Goal: Contribute content: Contribute content

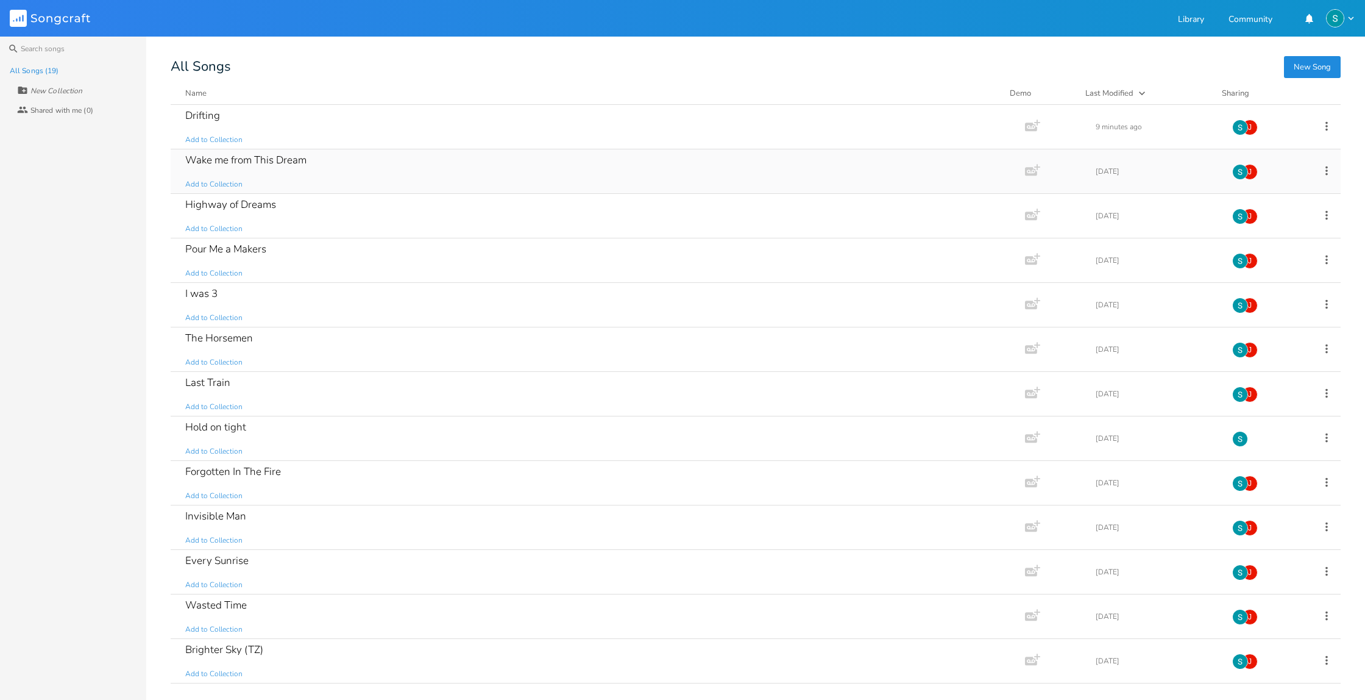
scroll to position [25, 0]
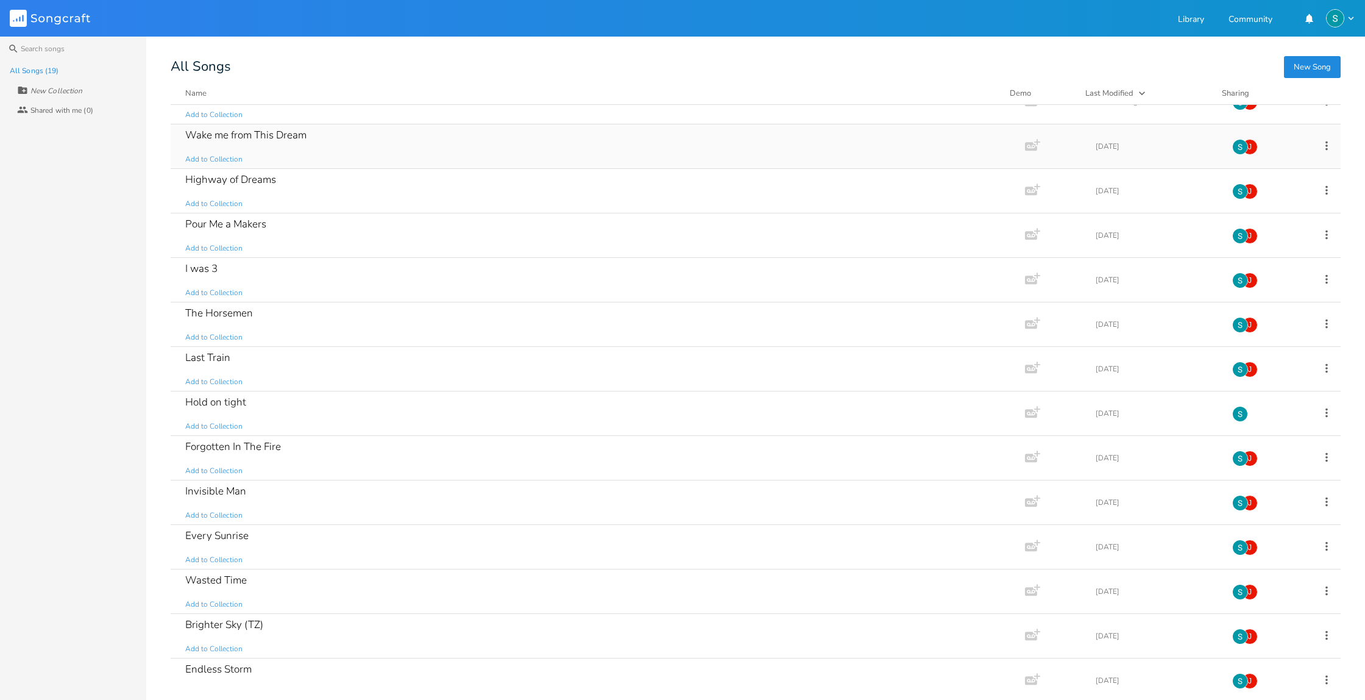
click at [411, 146] on div "Wake me from This Dream Add to Collection" at bounding box center [595, 146] width 820 height 44
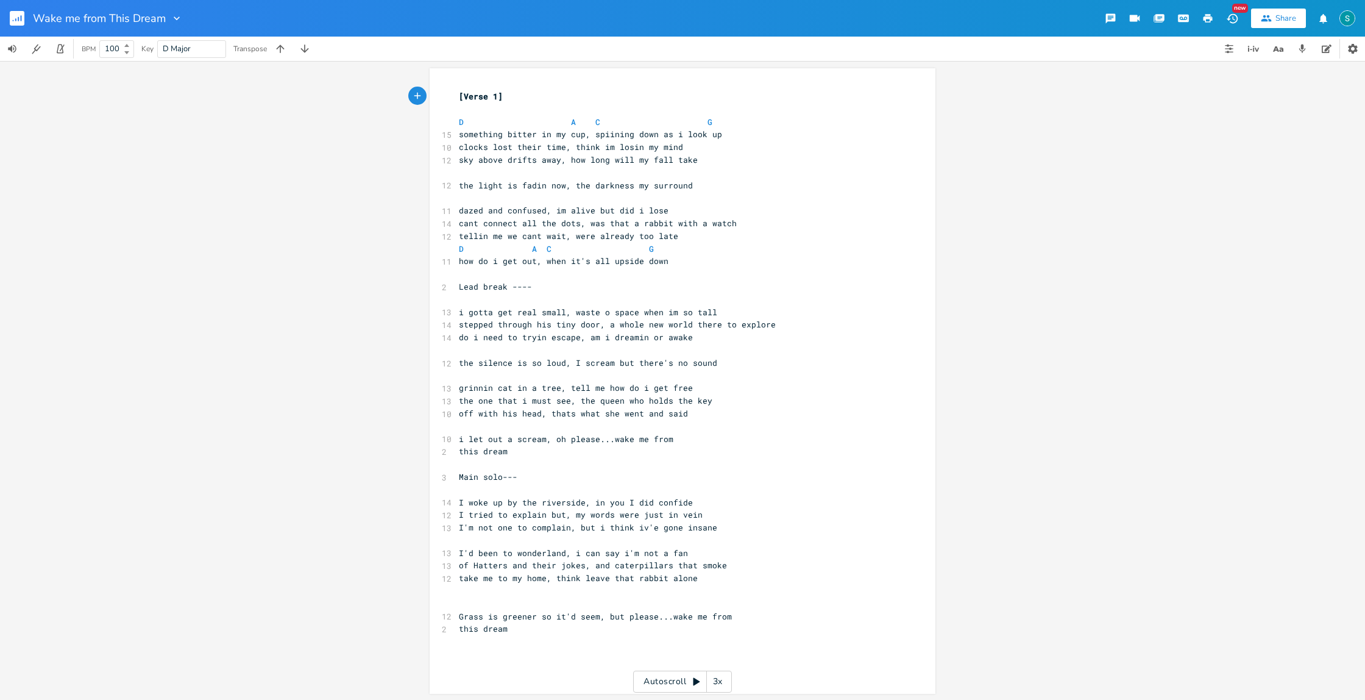
click at [1208, 15] on icon "button" at bounding box center [1208, 18] width 9 height 9
click at [20, 13] on rect "button" at bounding box center [17, 18] width 15 height 15
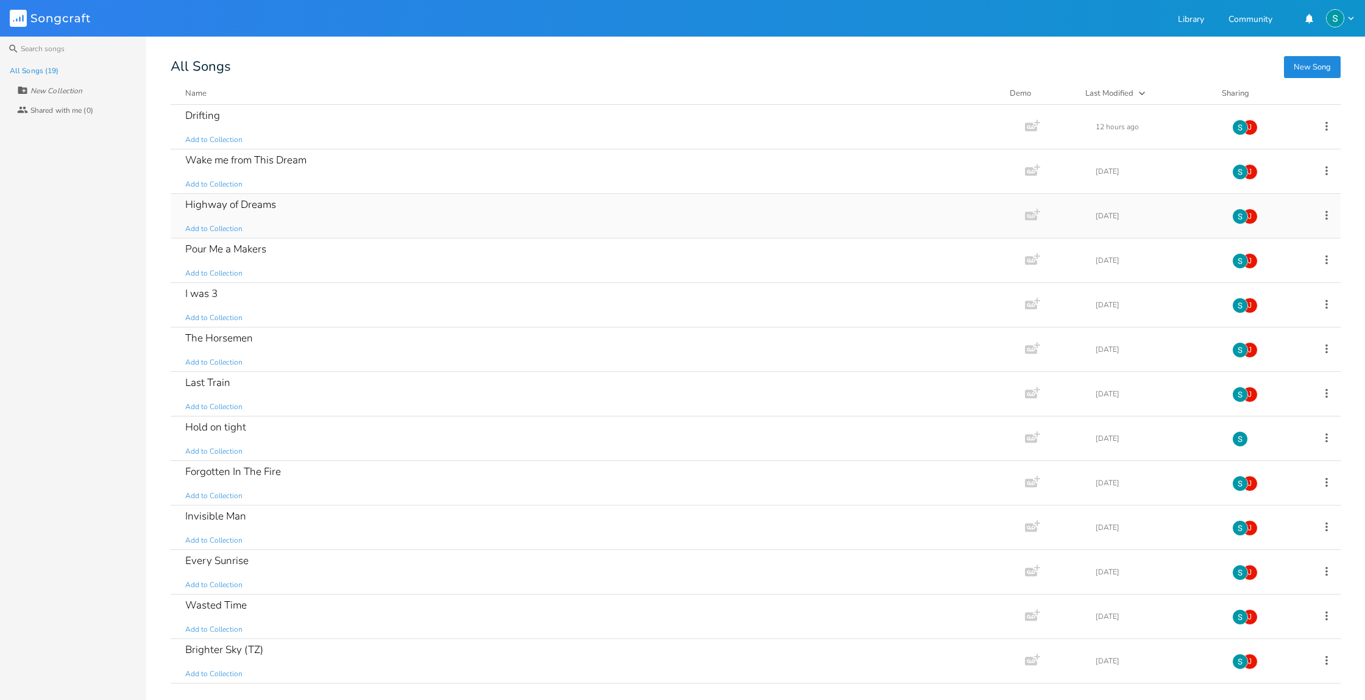
click at [450, 216] on div "Highway of Dreams Add to Collection" at bounding box center [595, 216] width 820 height 44
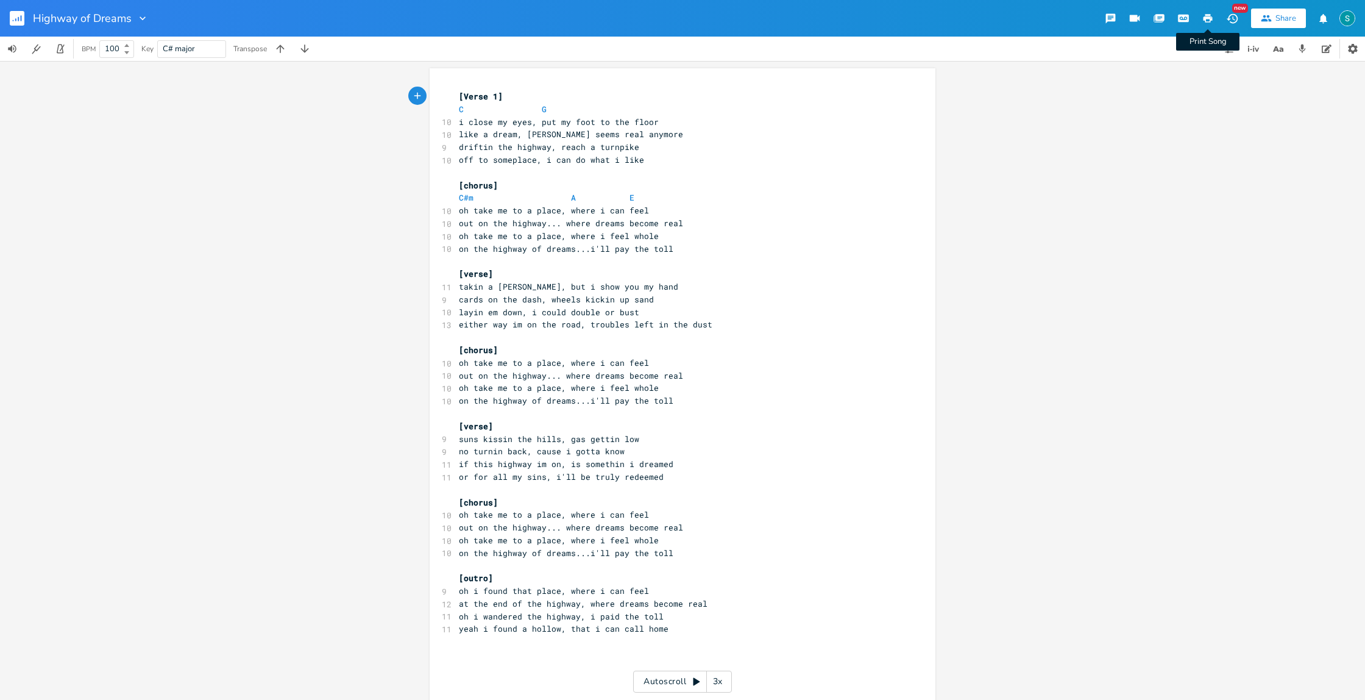
click at [1208, 18] on icon "button" at bounding box center [1208, 18] width 9 height 9
click at [24, 21] on button "Back to Library" at bounding box center [22, 18] width 24 height 29
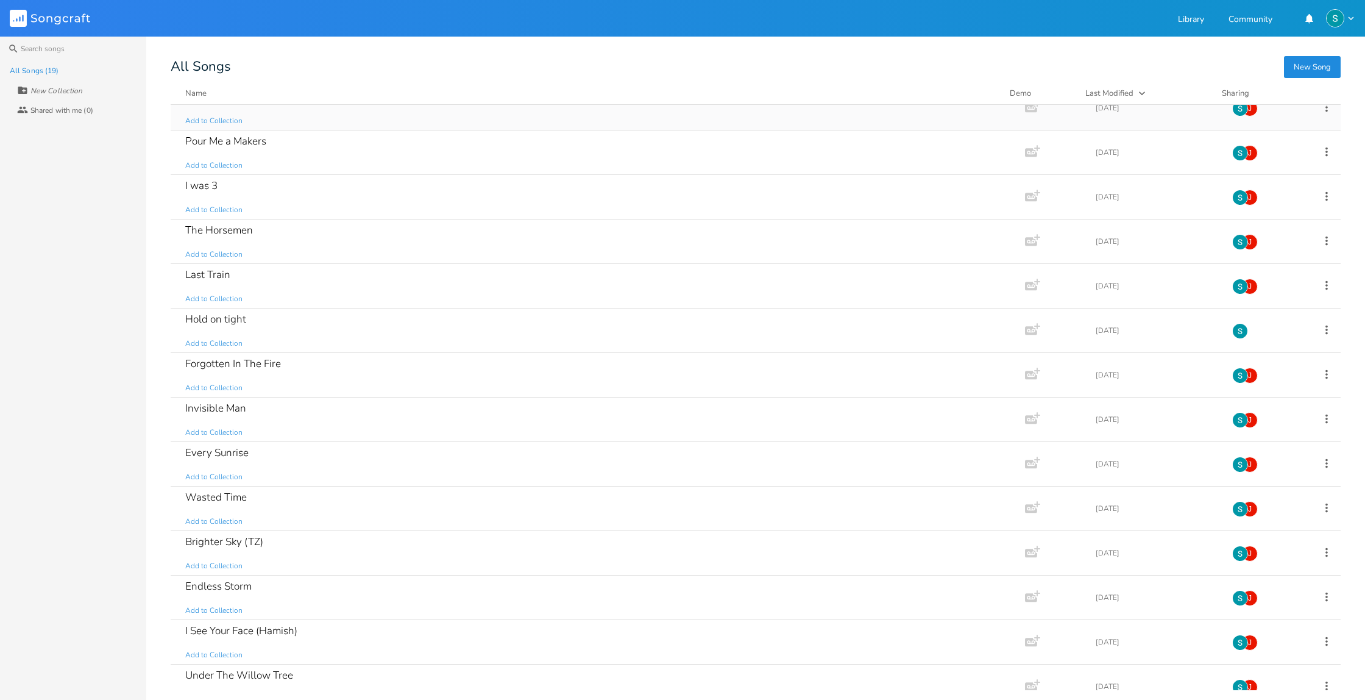
scroll to position [114, 0]
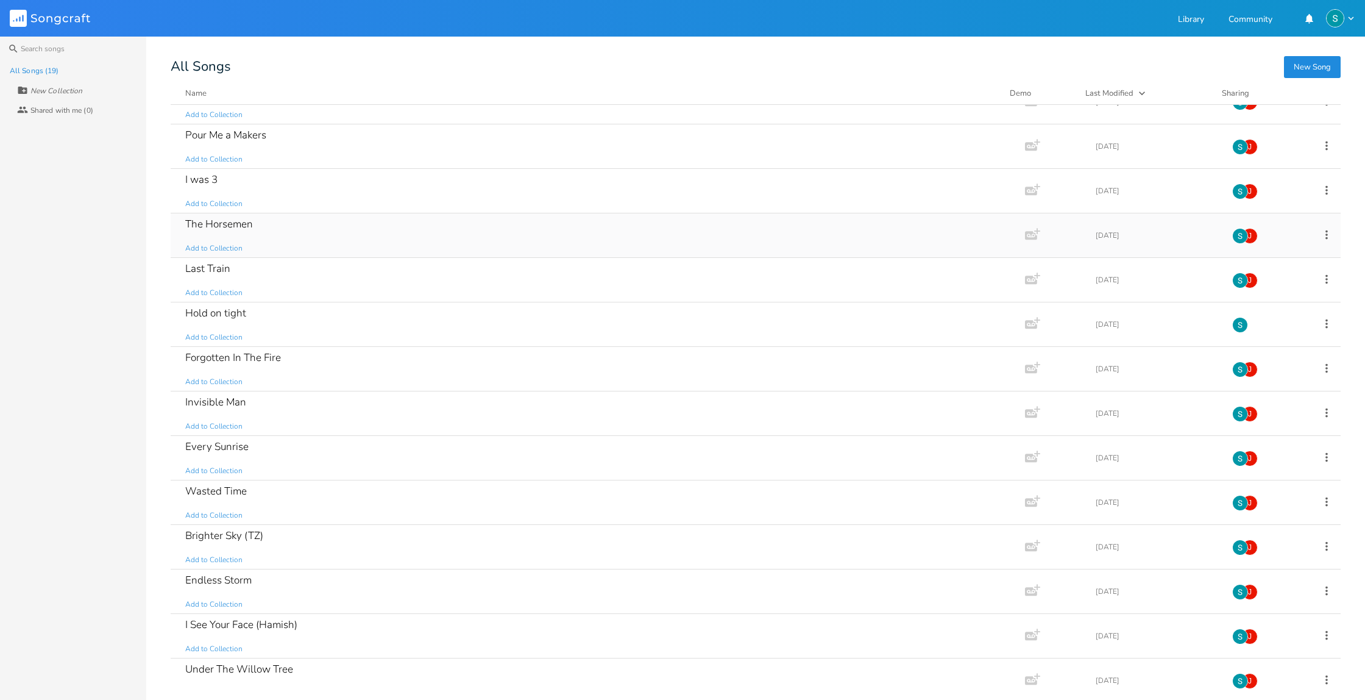
click at [431, 233] on div "The Horsemen Add to Collection" at bounding box center [595, 235] width 820 height 44
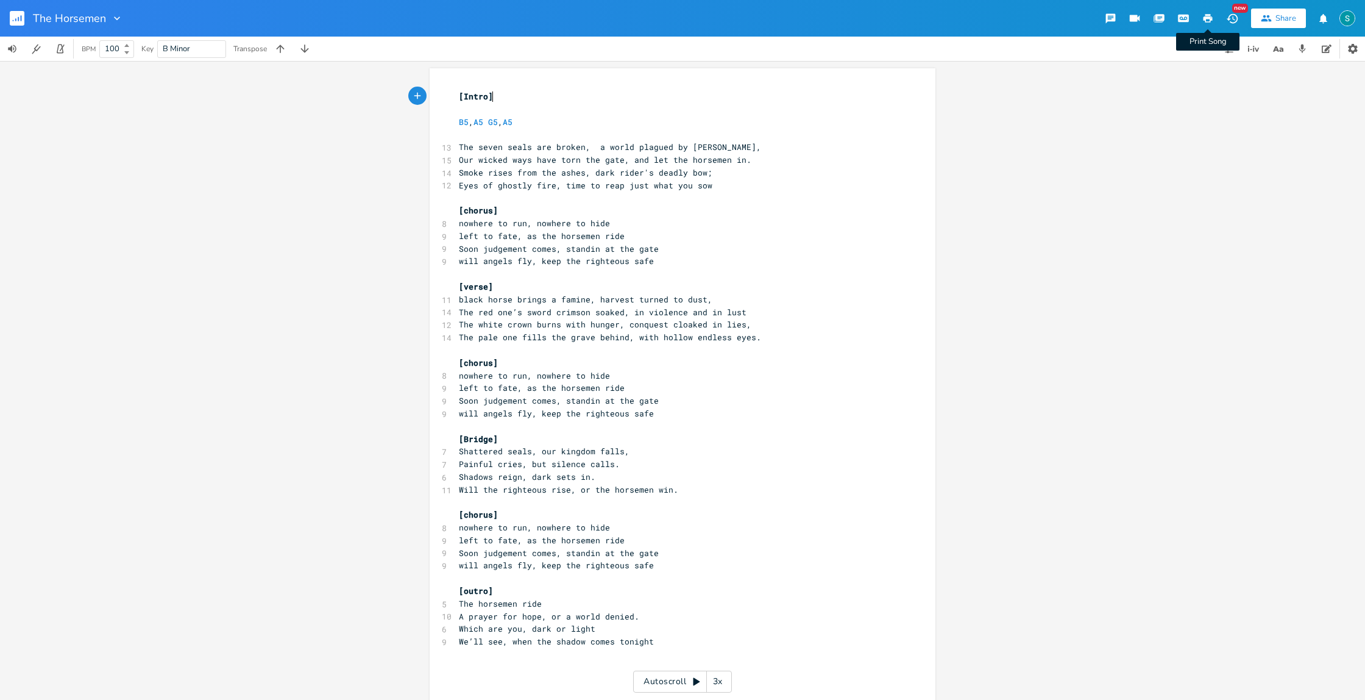
click at [1209, 21] on icon "button" at bounding box center [1208, 18] width 9 height 9
click at [21, 22] on rect "button" at bounding box center [17, 18] width 15 height 15
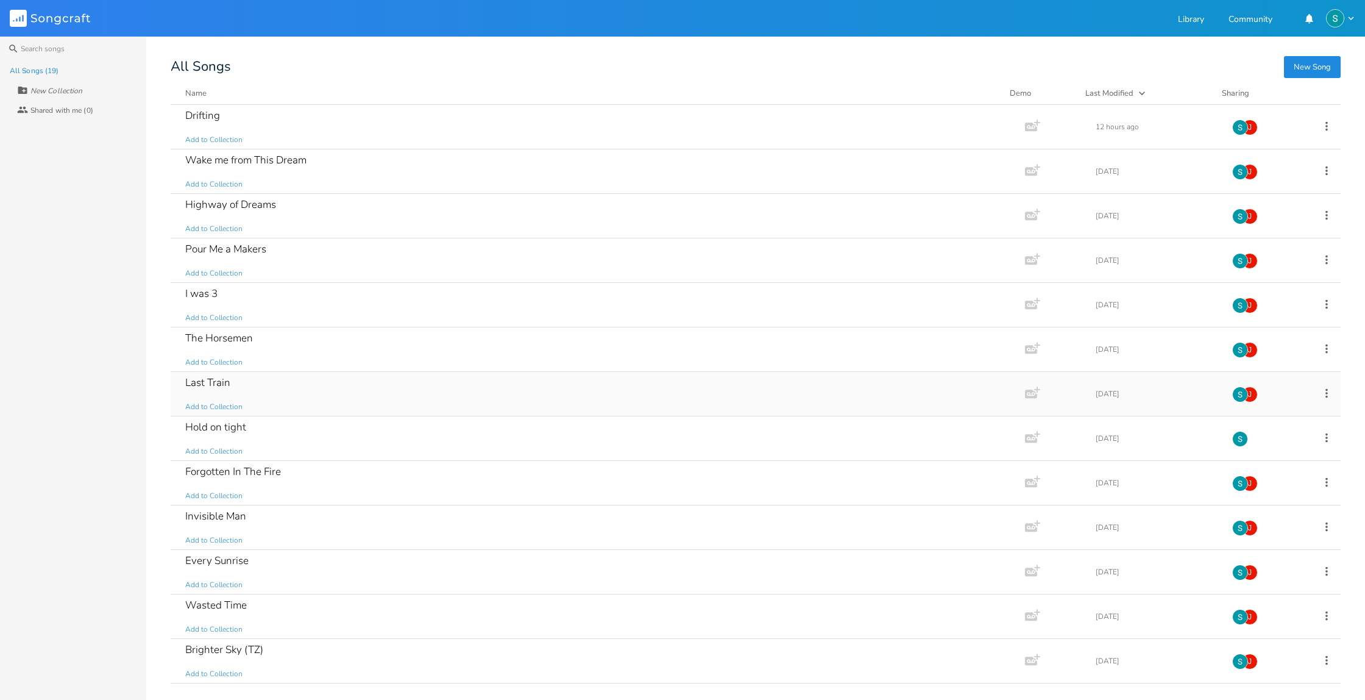
click at [484, 397] on div "Last Train Add to Collection" at bounding box center [595, 394] width 820 height 44
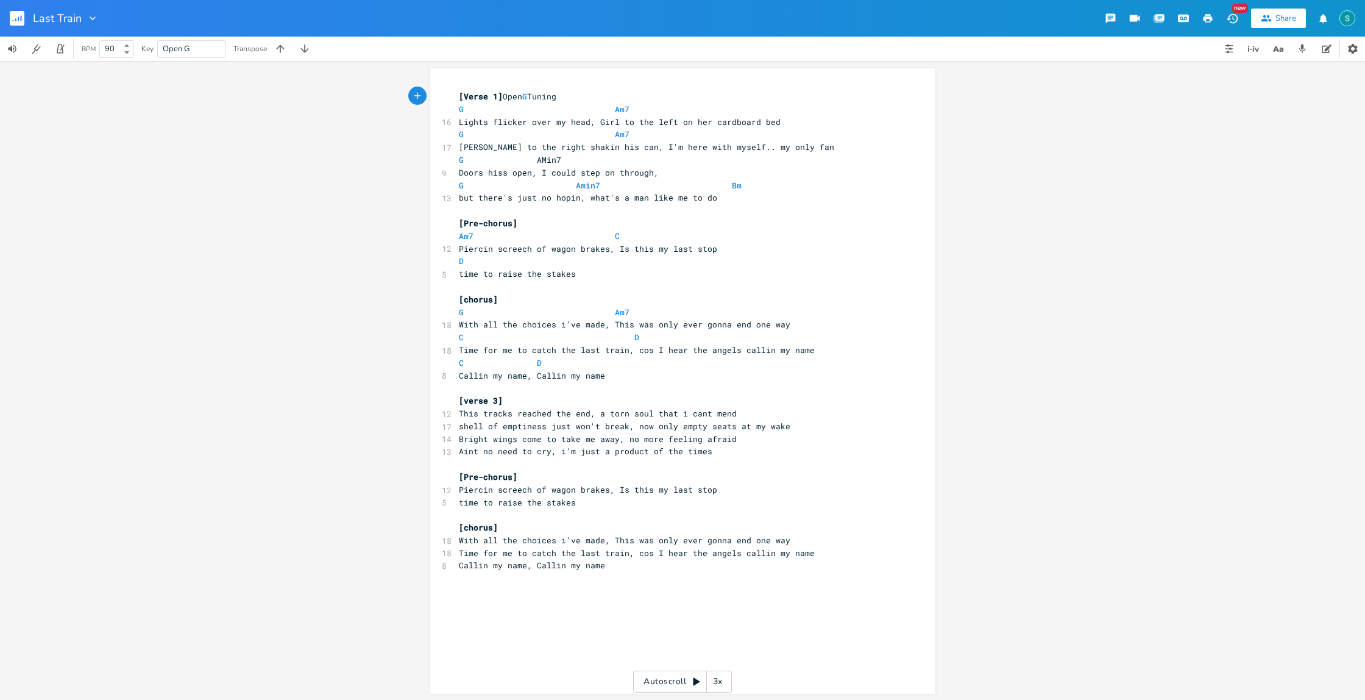
click at [1208, 16] on icon "button" at bounding box center [1208, 18] width 11 height 11
click at [18, 18] on icon "button" at bounding box center [18, 19] width 1 height 4
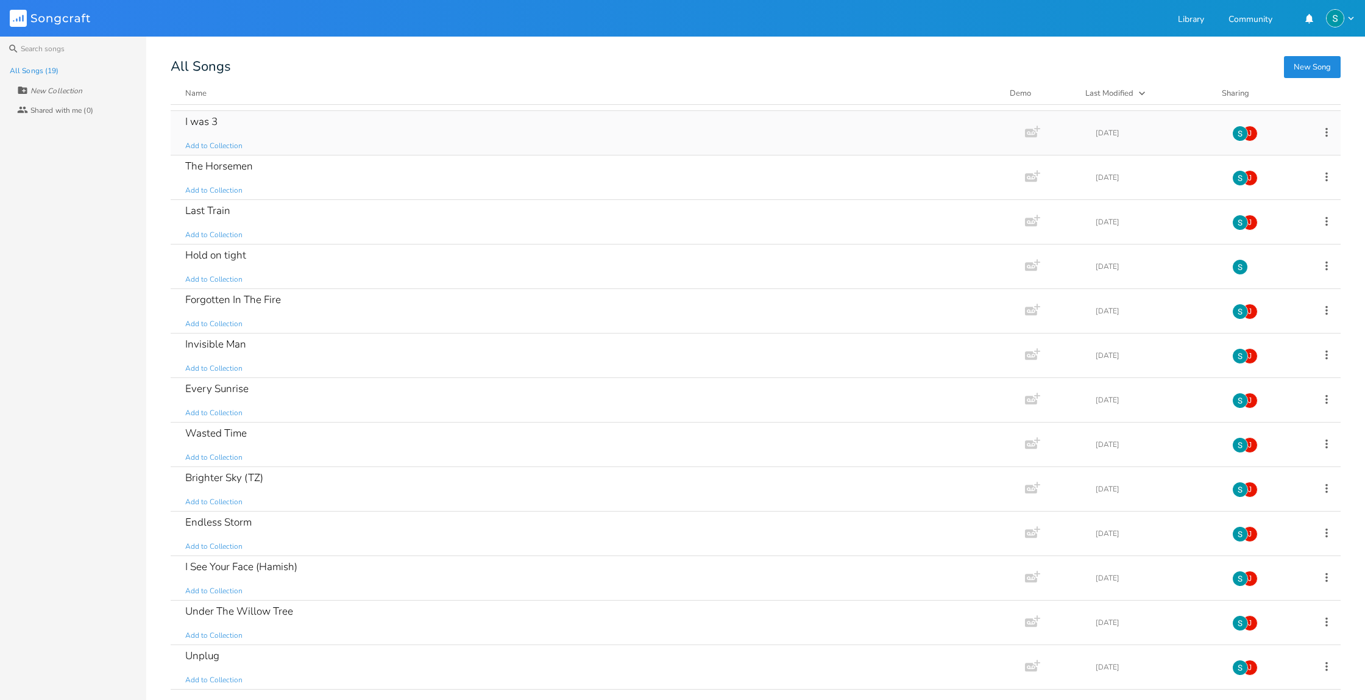
scroll to position [177, 0]
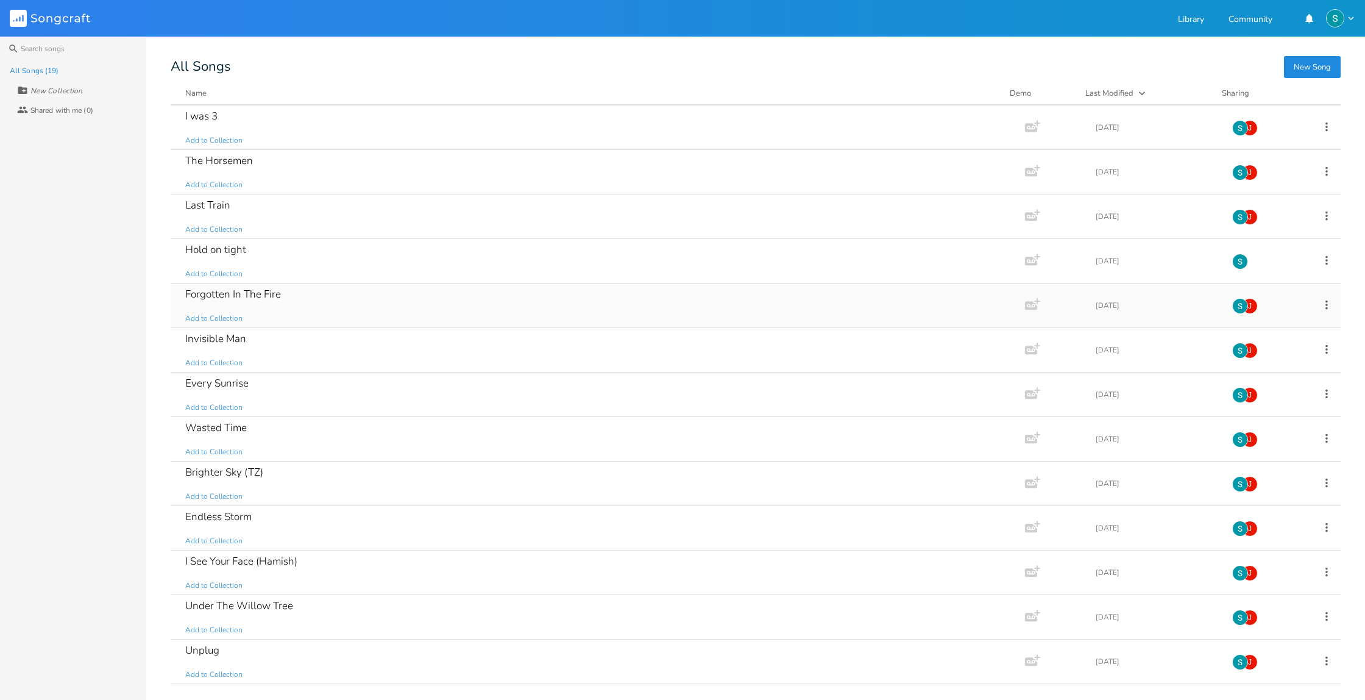
click at [421, 297] on div "Forgotten In The Fire Add to Collection" at bounding box center [595, 305] width 820 height 44
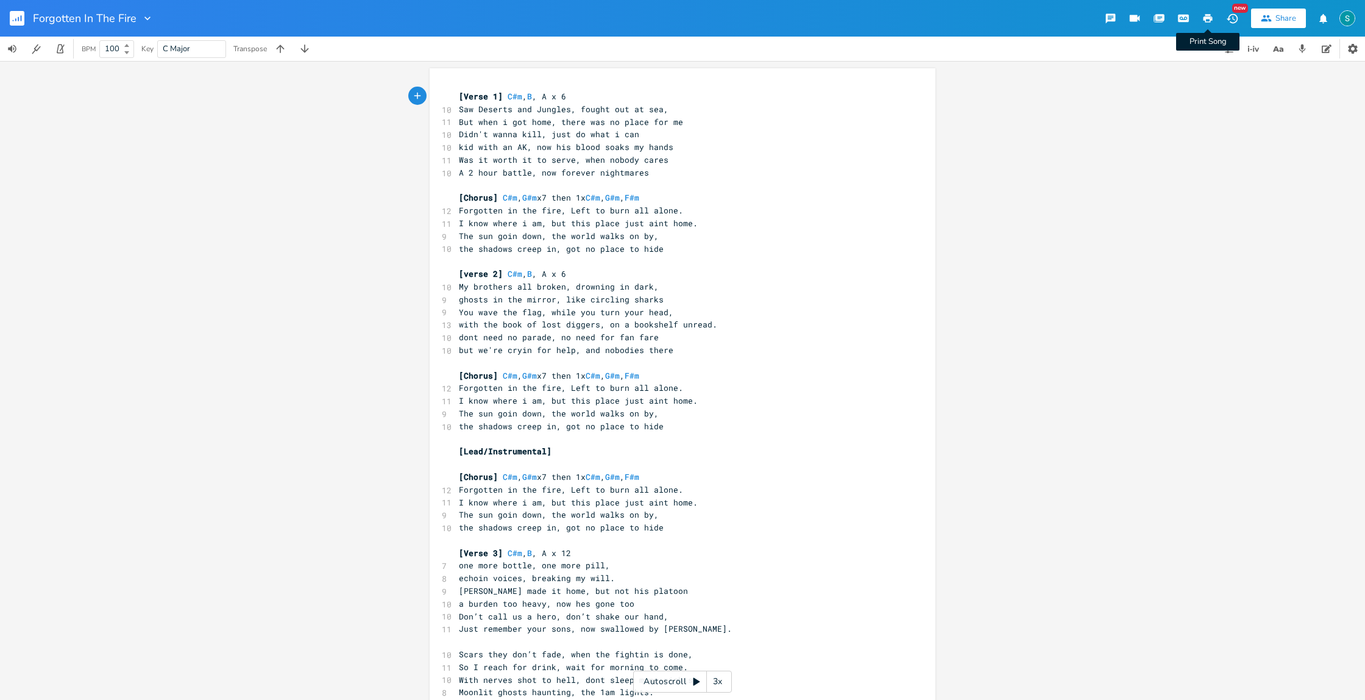
click at [1208, 18] on icon "button" at bounding box center [1208, 18] width 9 height 9
click at [729, 99] on pre "[Verse 1] C#m , B , A x 6" at bounding box center [677, 96] width 440 height 13
type textarea "[Verse 1] C#m, B, A x 6 Saw Deserts and Jungles, fought out at sea, But when i …"
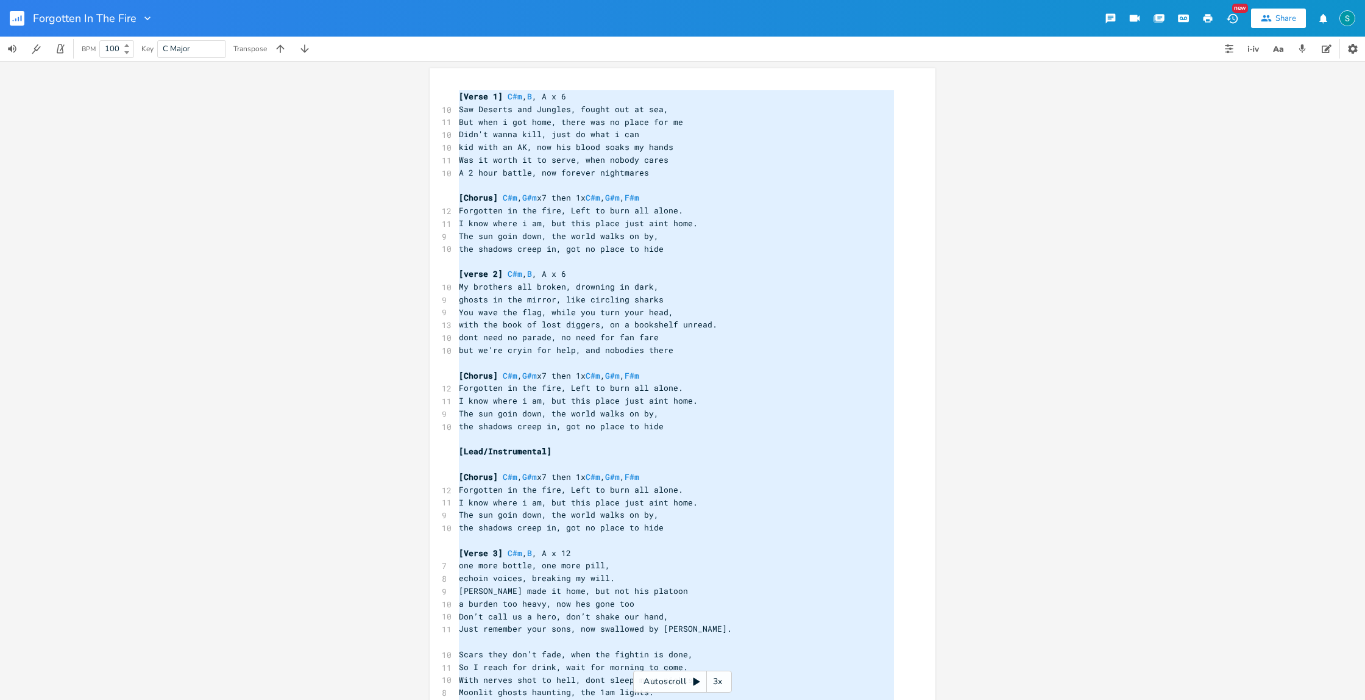
click at [742, 265] on pre "​" at bounding box center [677, 261] width 440 height 13
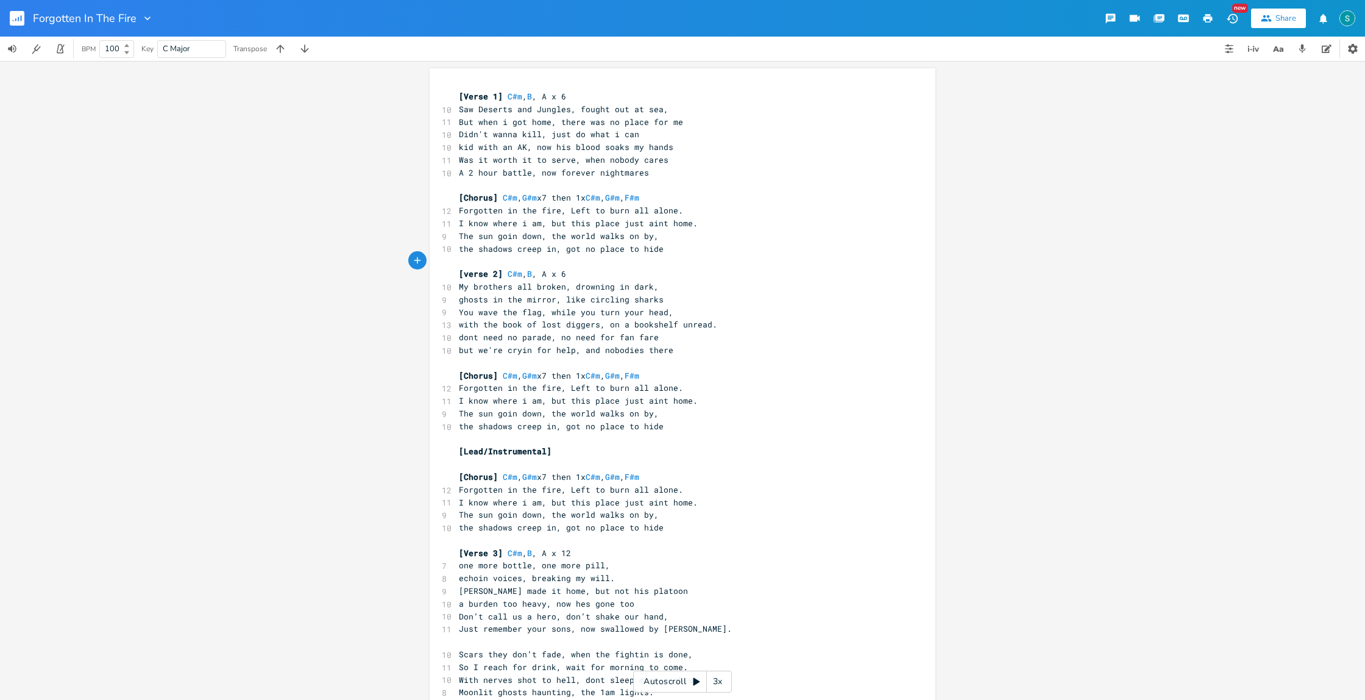
click at [663, 187] on pre "​" at bounding box center [677, 185] width 440 height 13
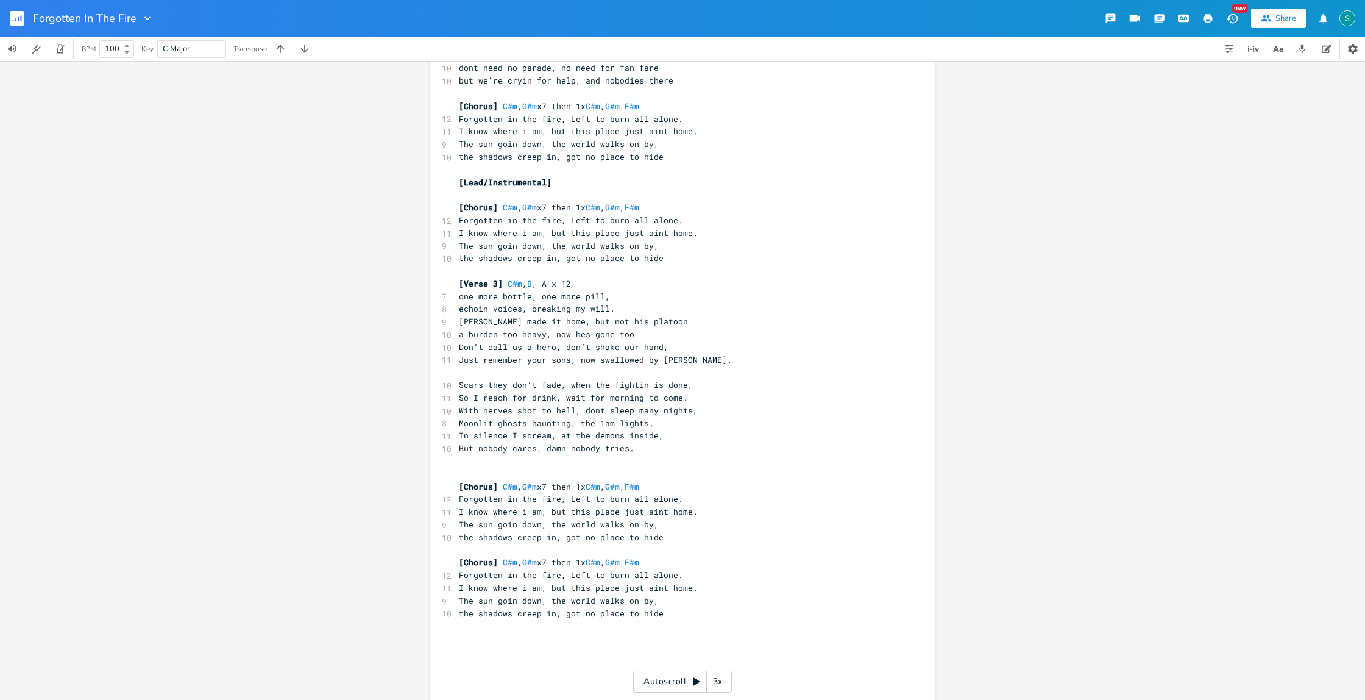
scroll to position [255, 0]
click at [513, 470] on pre "​" at bounding box center [677, 475] width 440 height 13
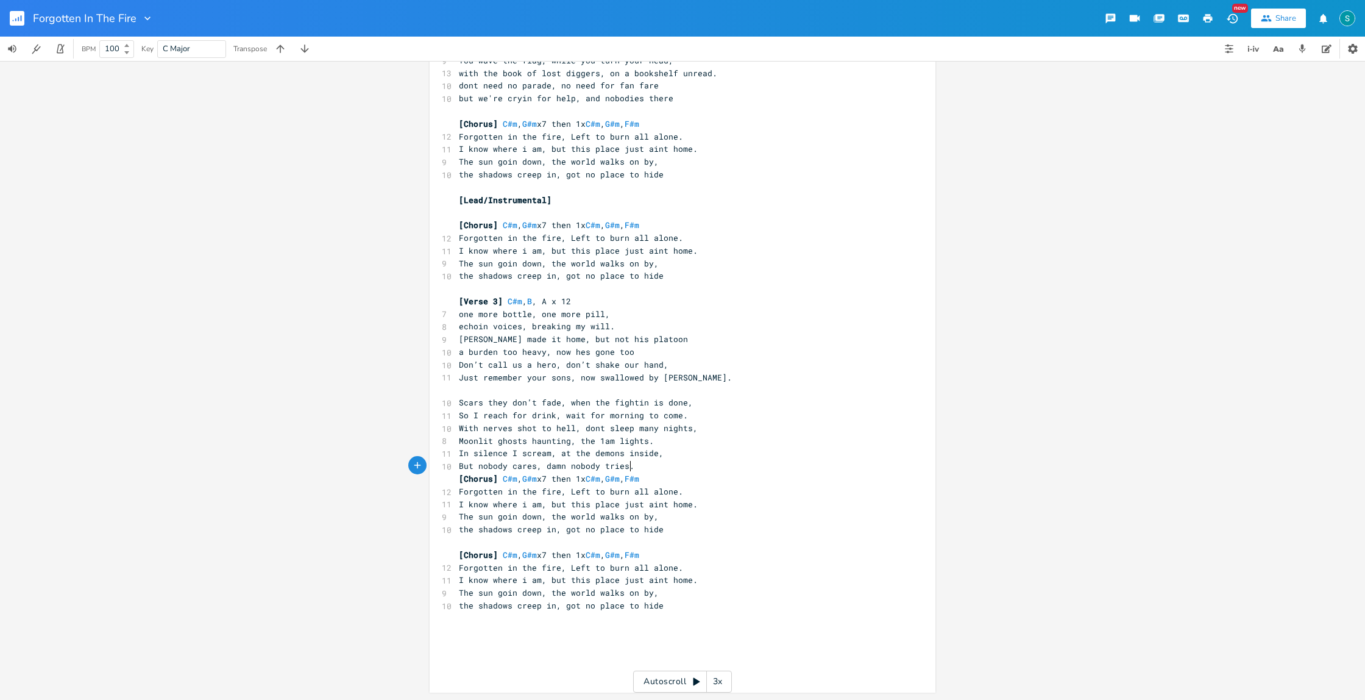
scroll to position [239, 0]
click at [607, 544] on pre "​" at bounding box center [677, 542] width 440 height 13
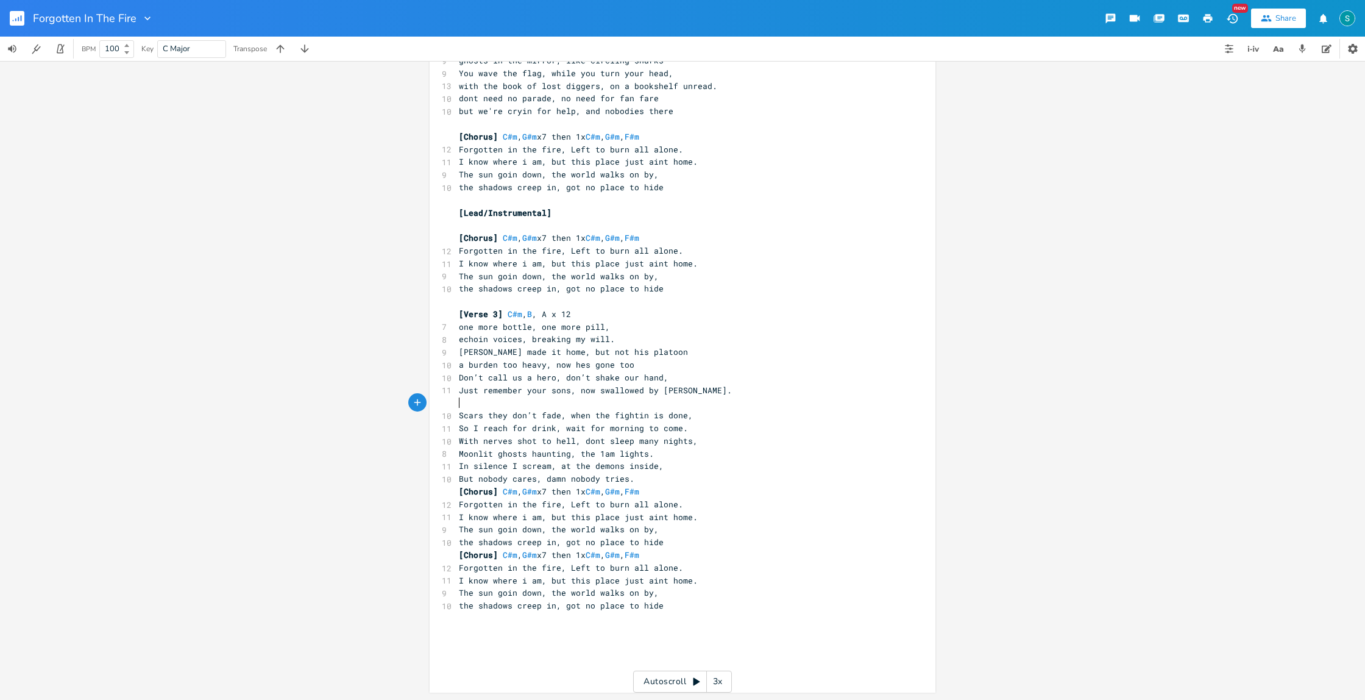
click at [583, 405] on pre "​" at bounding box center [677, 402] width 440 height 13
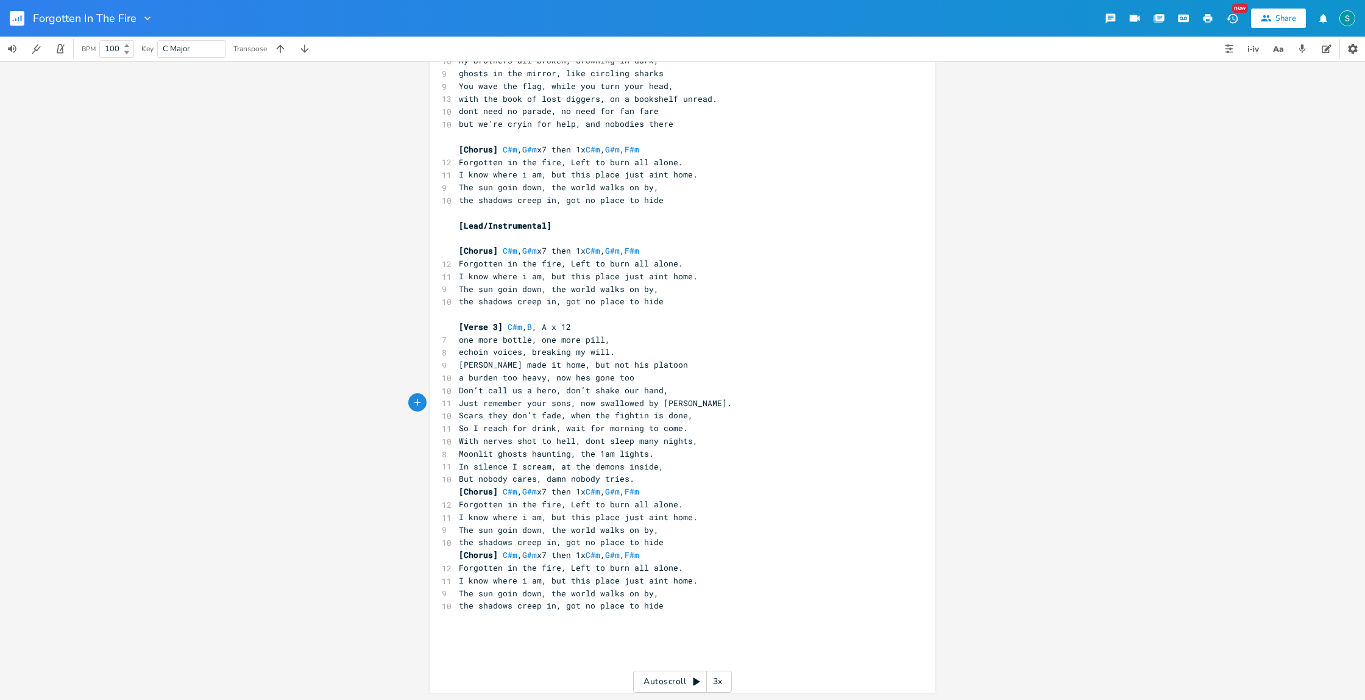
click at [539, 312] on pre "​" at bounding box center [677, 314] width 440 height 13
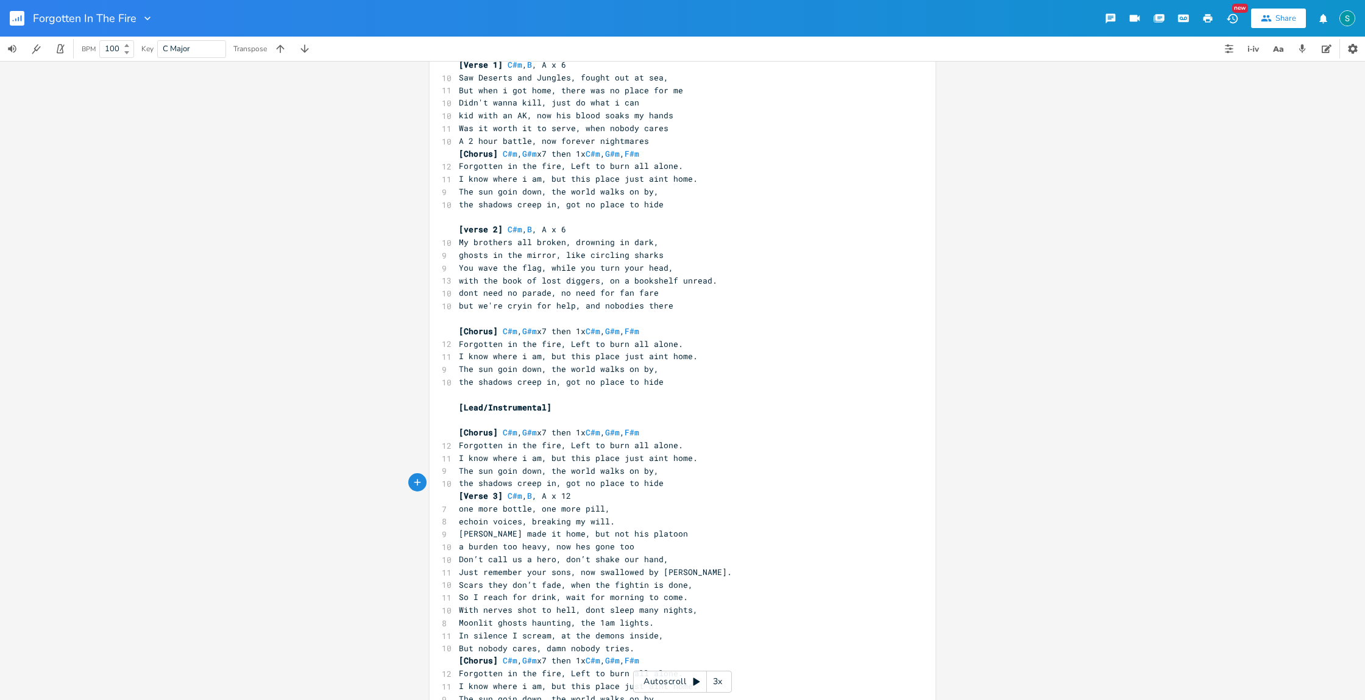
scroll to position [0, 0]
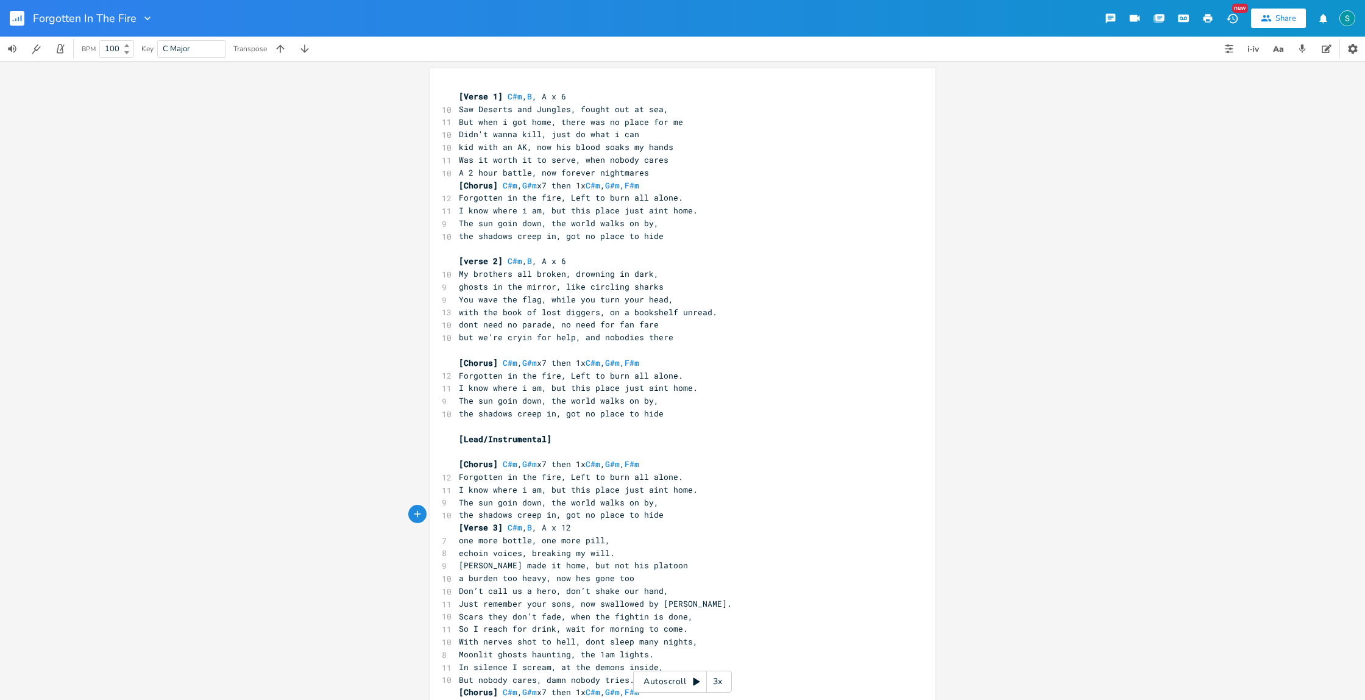
click at [556, 346] on pre "​" at bounding box center [677, 350] width 440 height 13
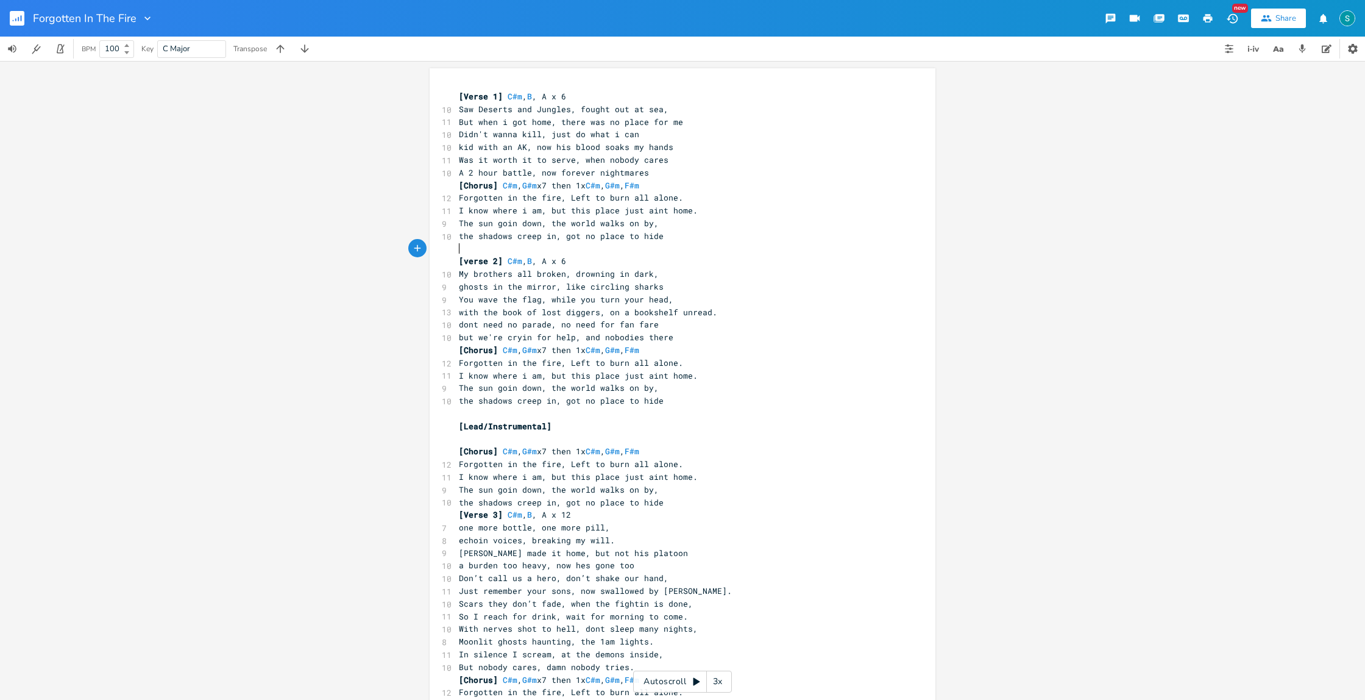
click at [508, 249] on pre "​" at bounding box center [677, 249] width 440 height 13
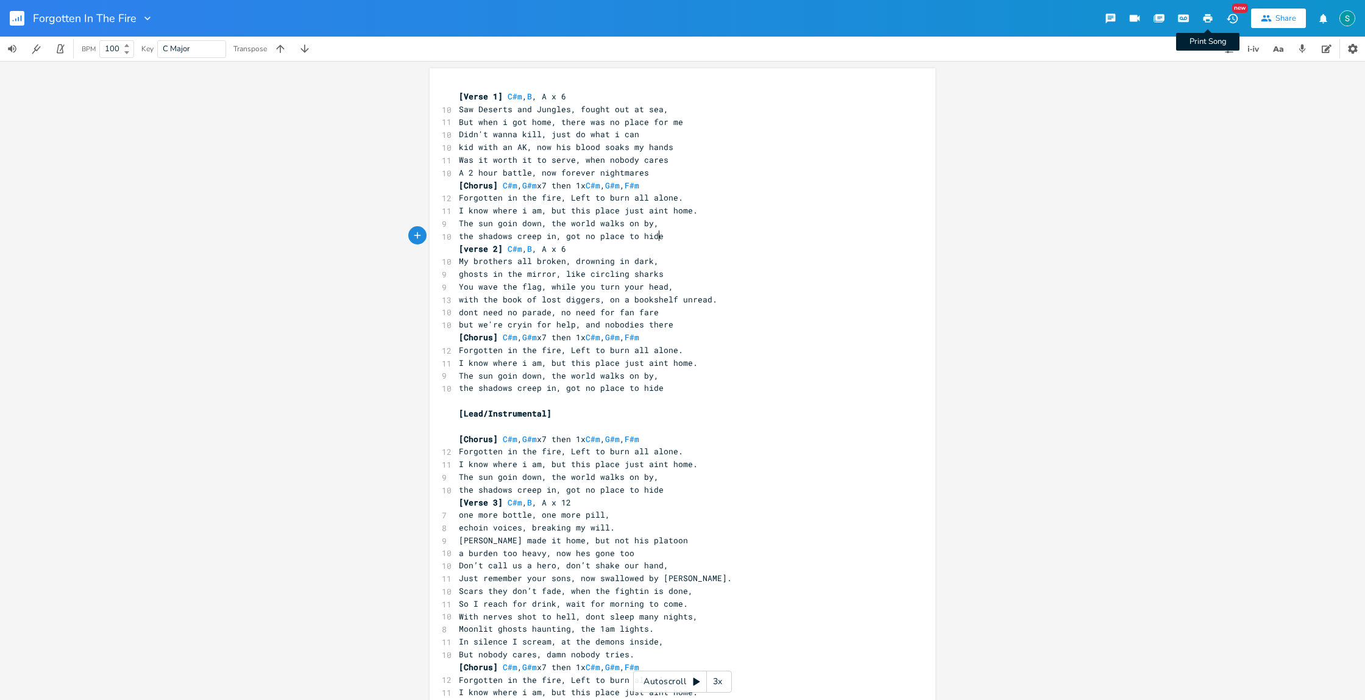
click at [1205, 19] on icon "button" at bounding box center [1208, 18] width 9 height 9
click at [661, 172] on pre "A 2 hour battle, now forever nightmares" at bounding box center [677, 172] width 440 height 13
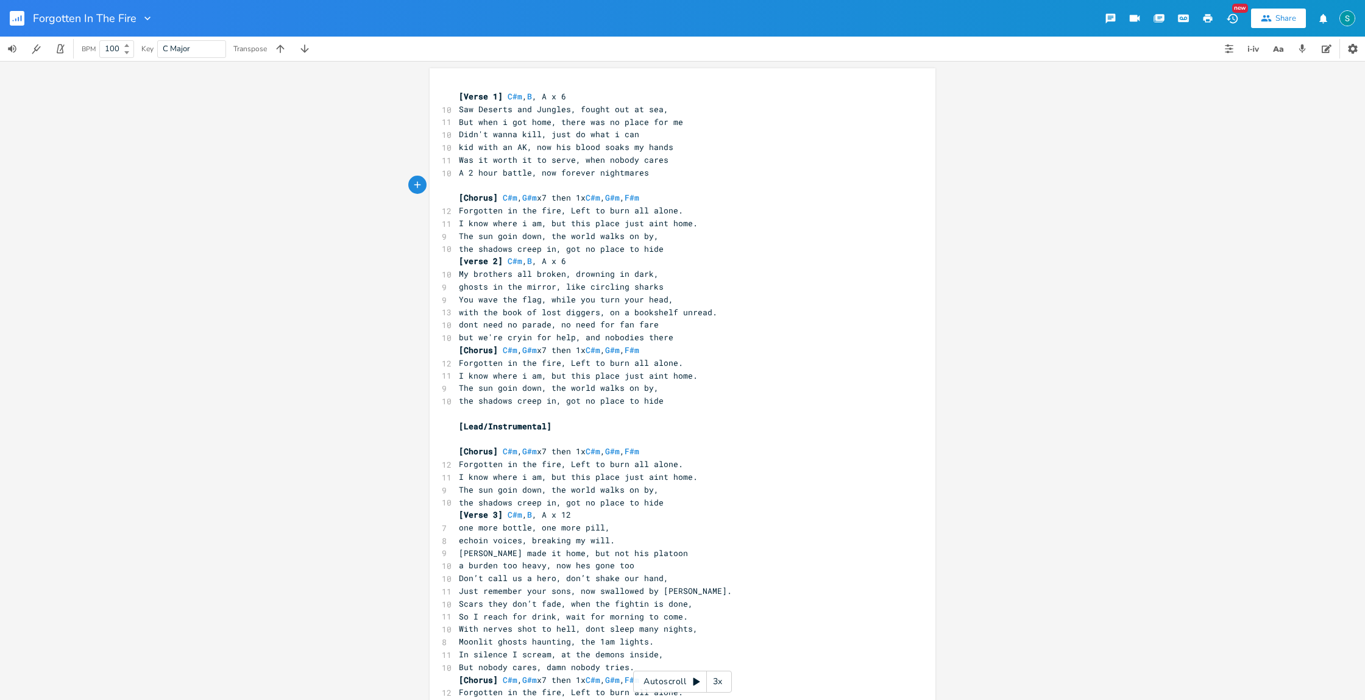
click at [664, 251] on pre "the shadows creep in, got no place to hide" at bounding box center [677, 249] width 440 height 13
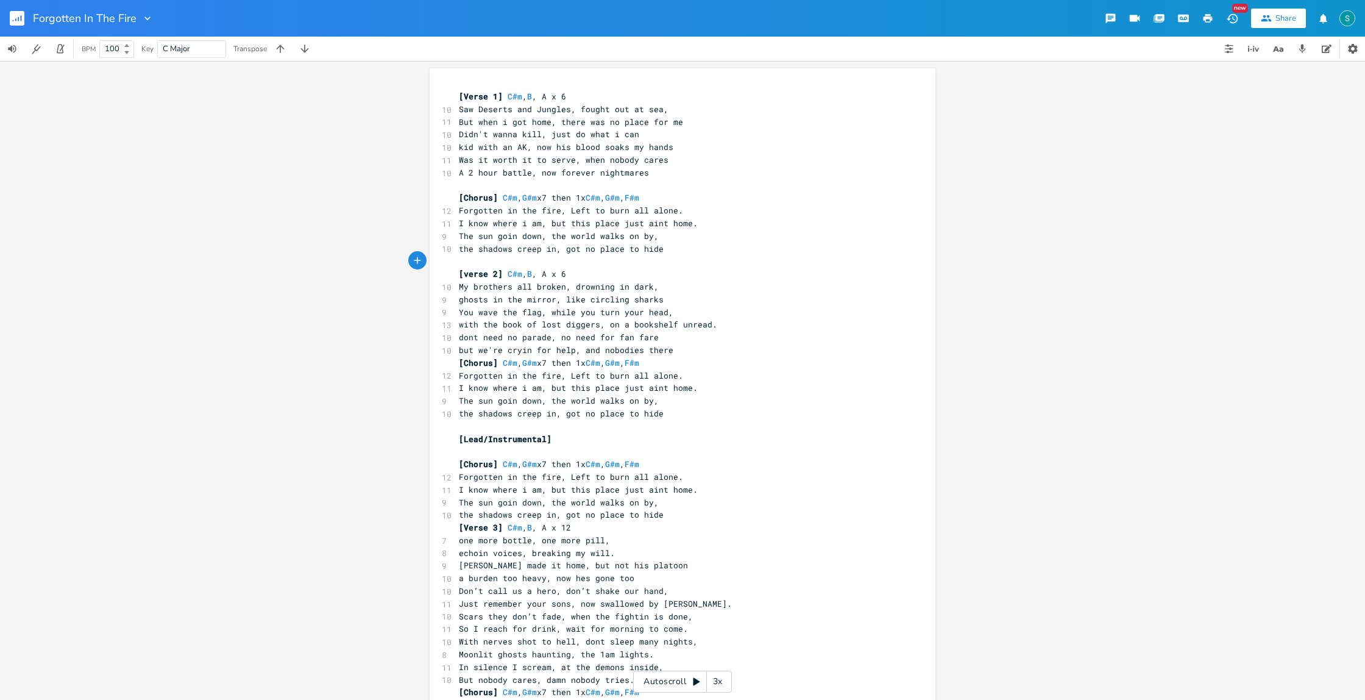
click at [678, 351] on pre "but we're cryin for help, and nobodies there" at bounding box center [677, 350] width 440 height 13
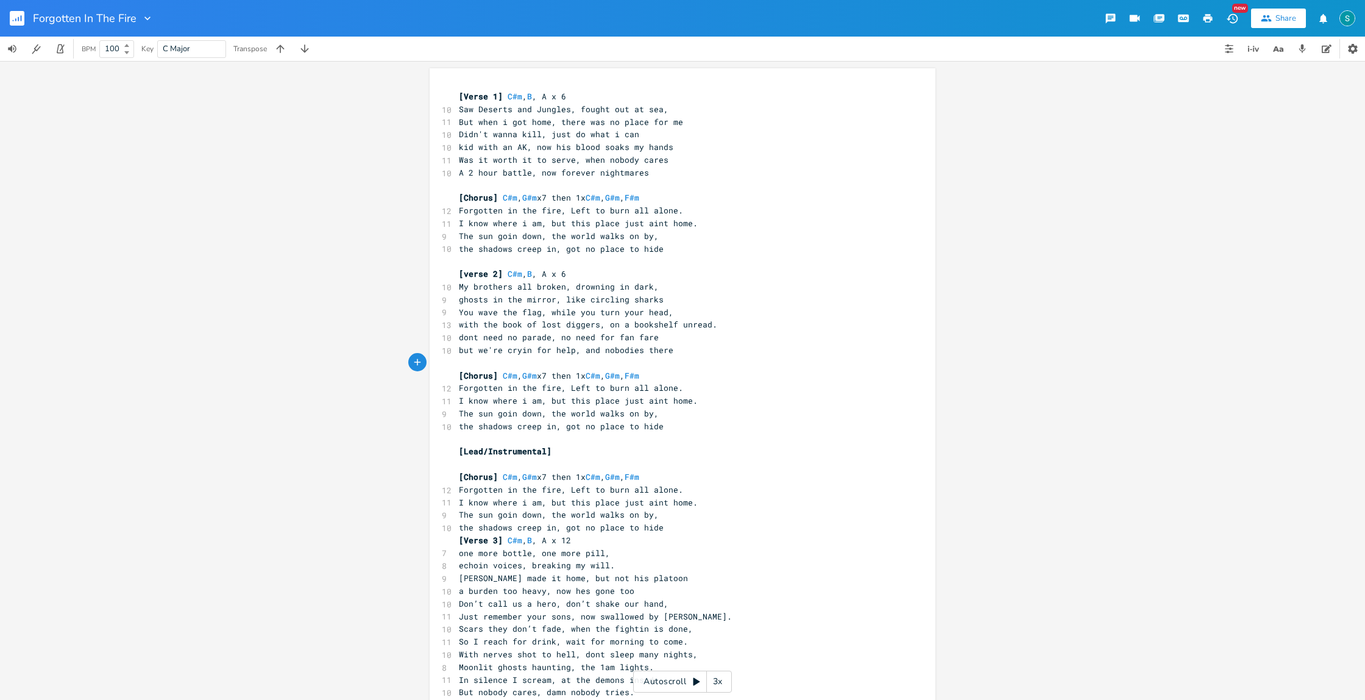
click at [663, 530] on pre "the shadows creep in, got no place to hide" at bounding box center [677, 527] width 440 height 13
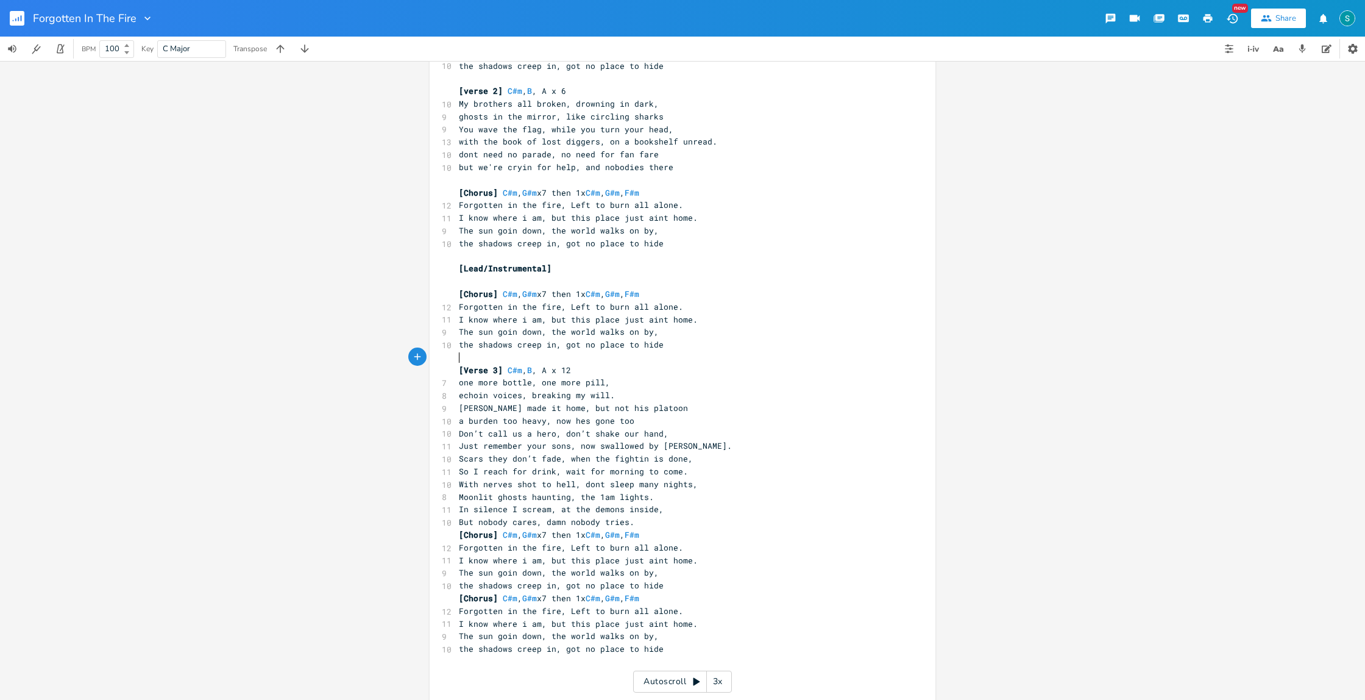
scroll to position [187, 0]
click at [691, 444] on pre "Just remember your sons, now swallowed by [PERSON_NAME]." at bounding box center [677, 442] width 440 height 13
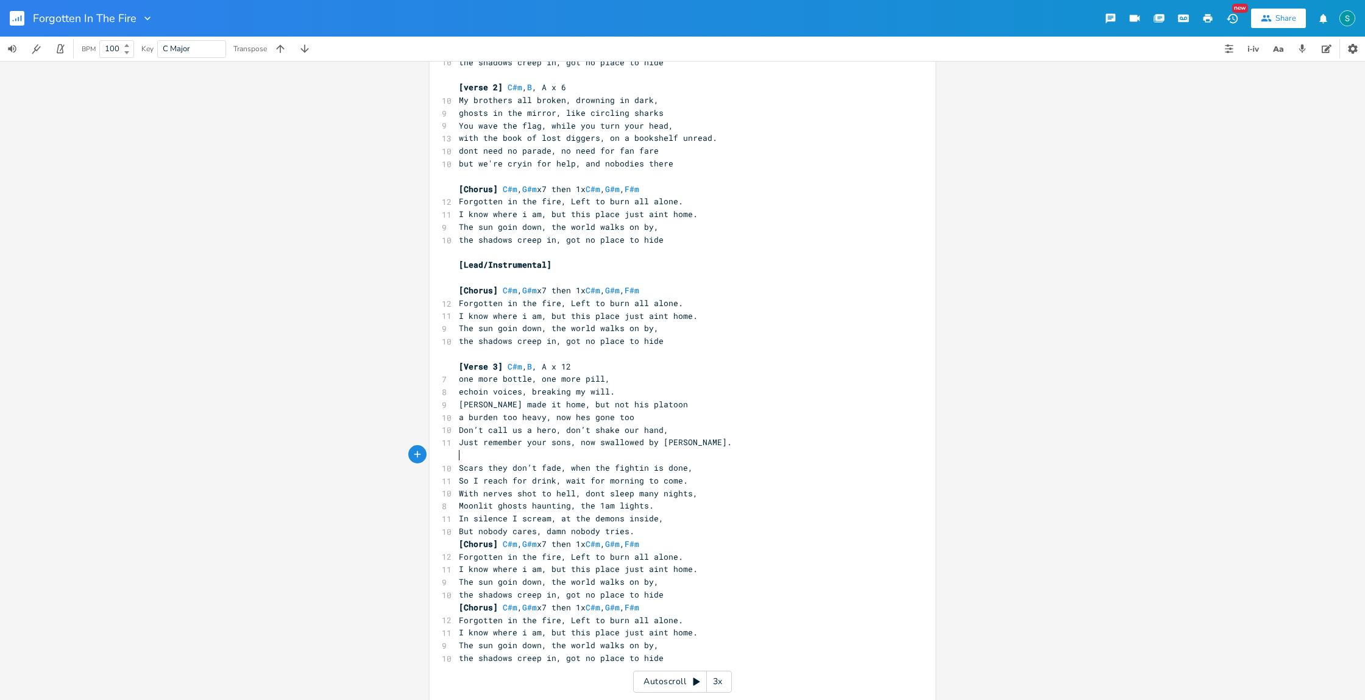
scroll to position [213, 0]
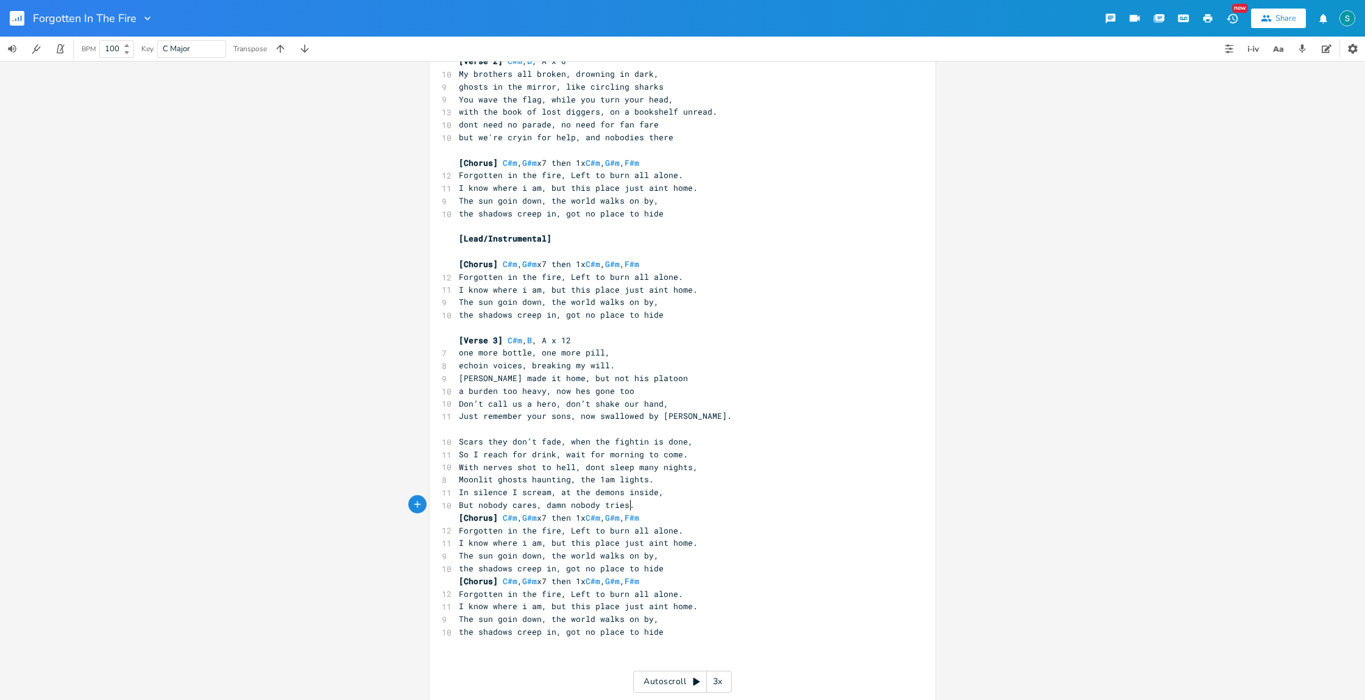
click at [639, 507] on pre "But nobody cares, damn nobody tries." at bounding box center [677, 505] width 440 height 13
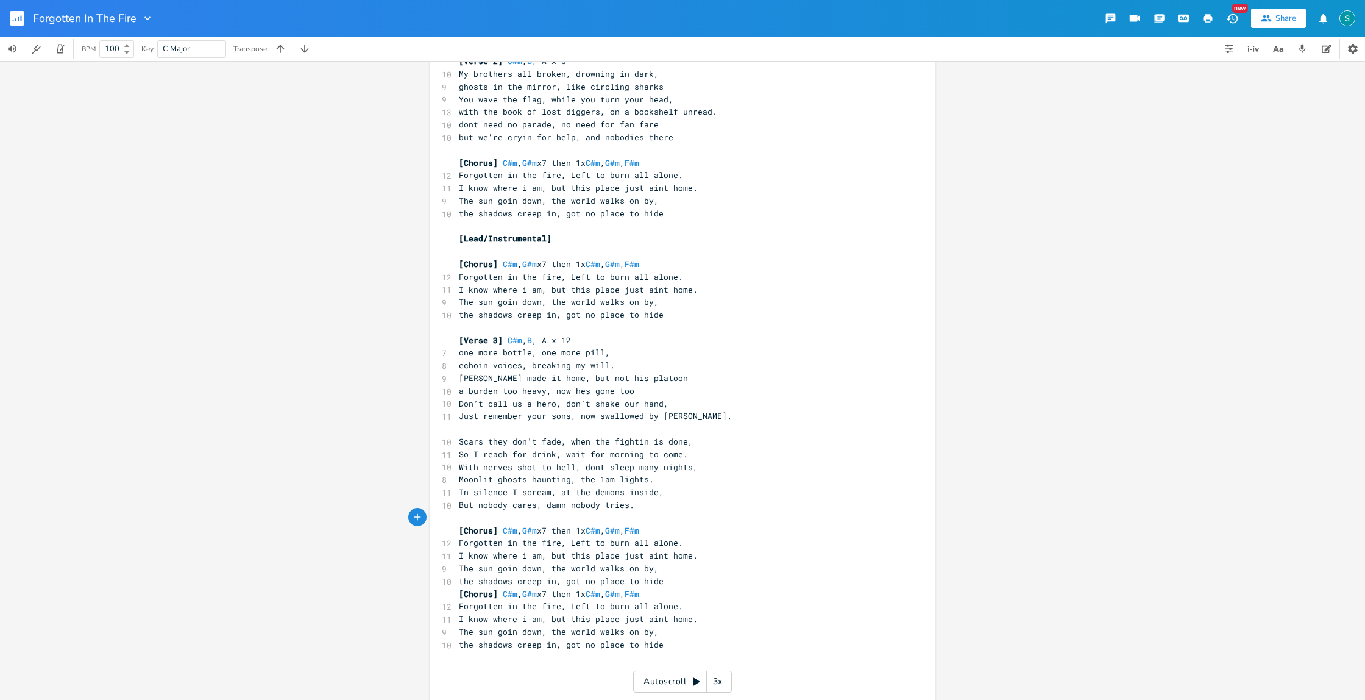
scroll to position [252, 0]
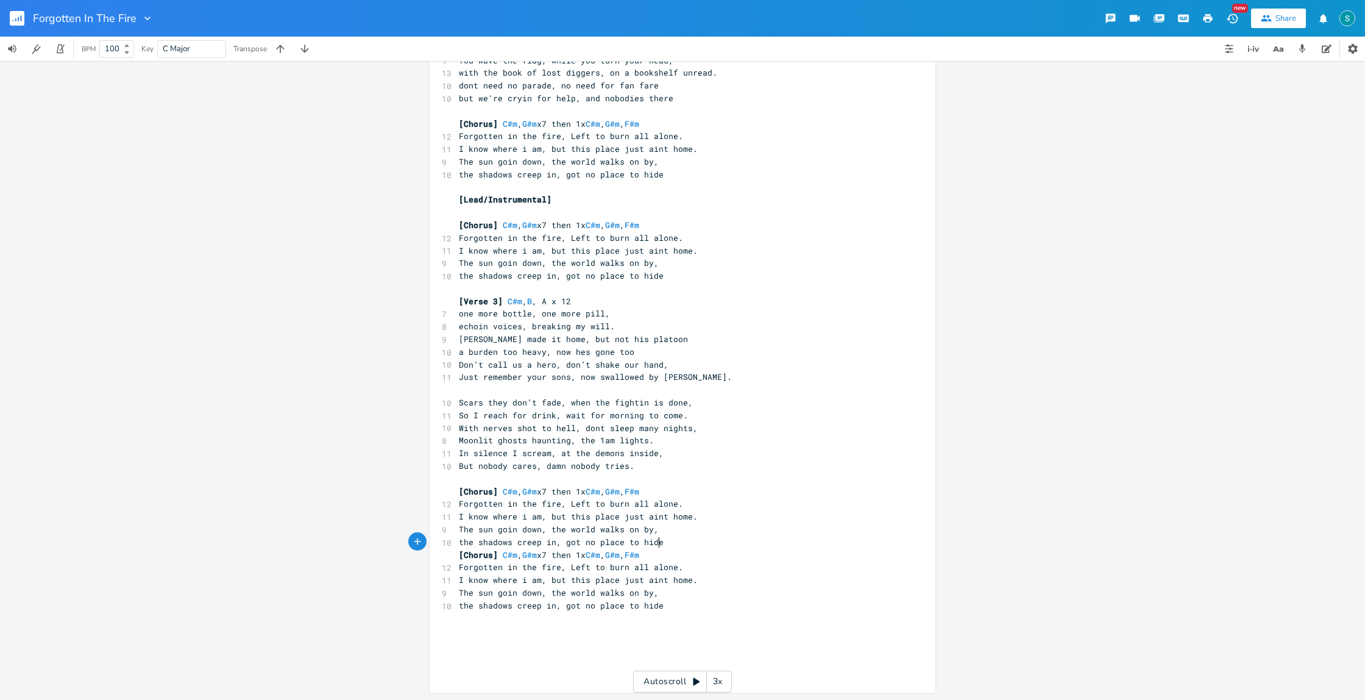
click at [666, 544] on pre "the shadows creep in, got no place to hide" at bounding box center [677, 542] width 440 height 13
click at [1208, 21] on icon "button" at bounding box center [1208, 18] width 11 height 11
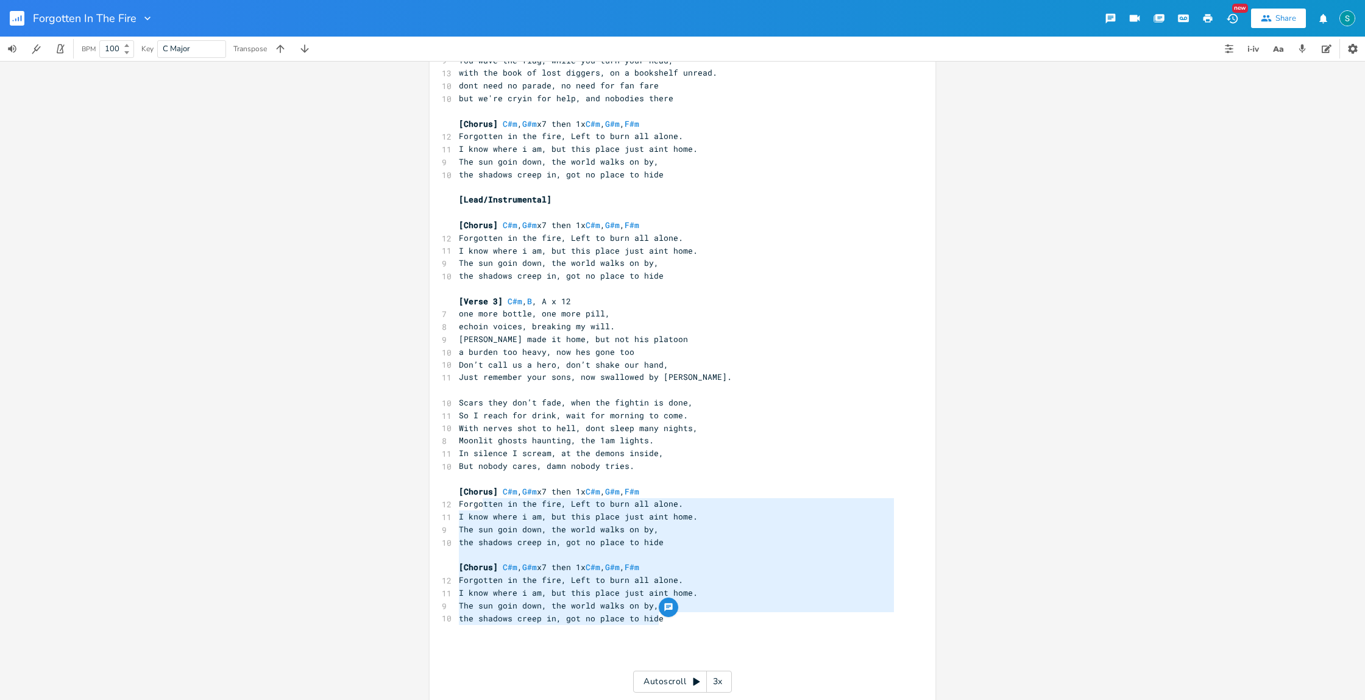
type textarea "Forgotten in the fire, Left to burn all alone. I know where i am, but this plac…"
drag, startPoint x: 652, startPoint y: 619, endPoint x: 453, endPoint y: 504, distance: 229.9
click at [457, 504] on div "[Verse 1] C#m , B , A x 6 10 Saw Deserts and Jungles, fought out at sea, 11 But…" at bounding box center [677, 262] width 440 height 849
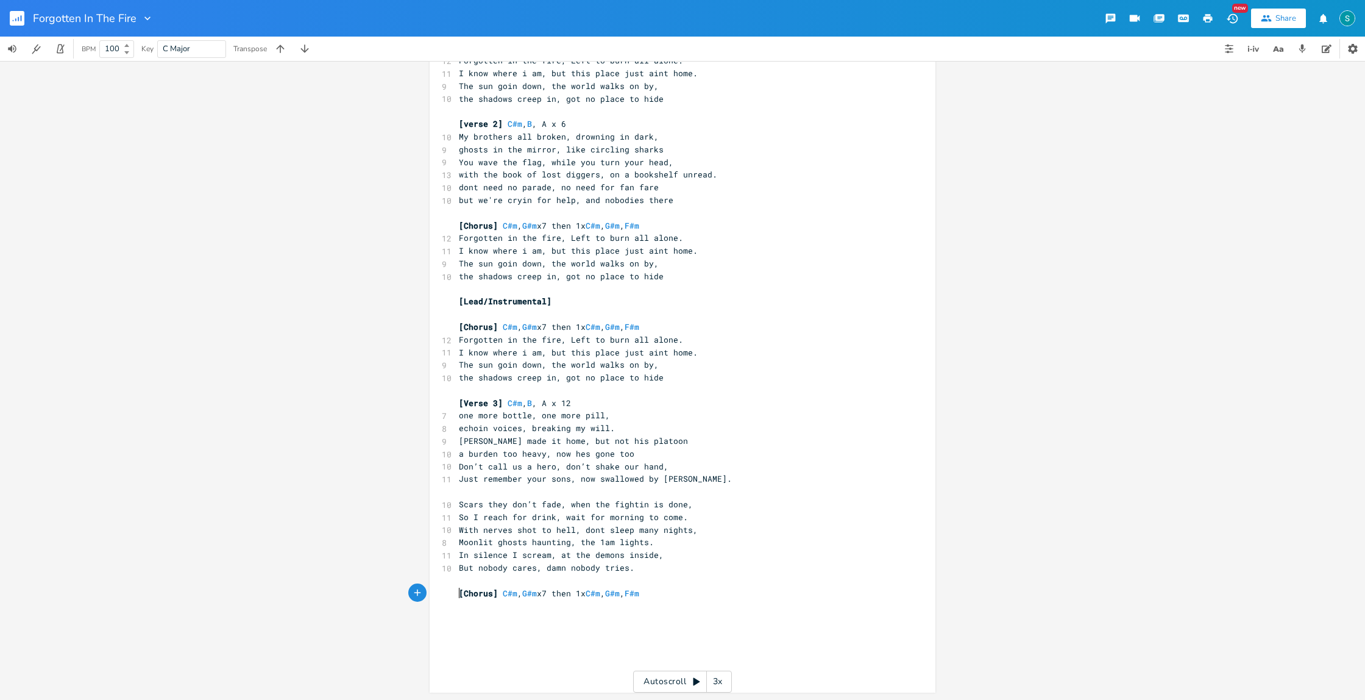
drag, startPoint x: 455, startPoint y: 593, endPoint x: 494, endPoint y: 602, distance: 39.9
click at [459, 593] on span "[Chorus]" at bounding box center [478, 593] width 39 height 11
type textarea "2 x"
click at [852, 594] on pre "2 x [Chorus] C#m , G#m x7 then 1x C#m , G#m , F#m" at bounding box center [677, 593] width 440 height 13
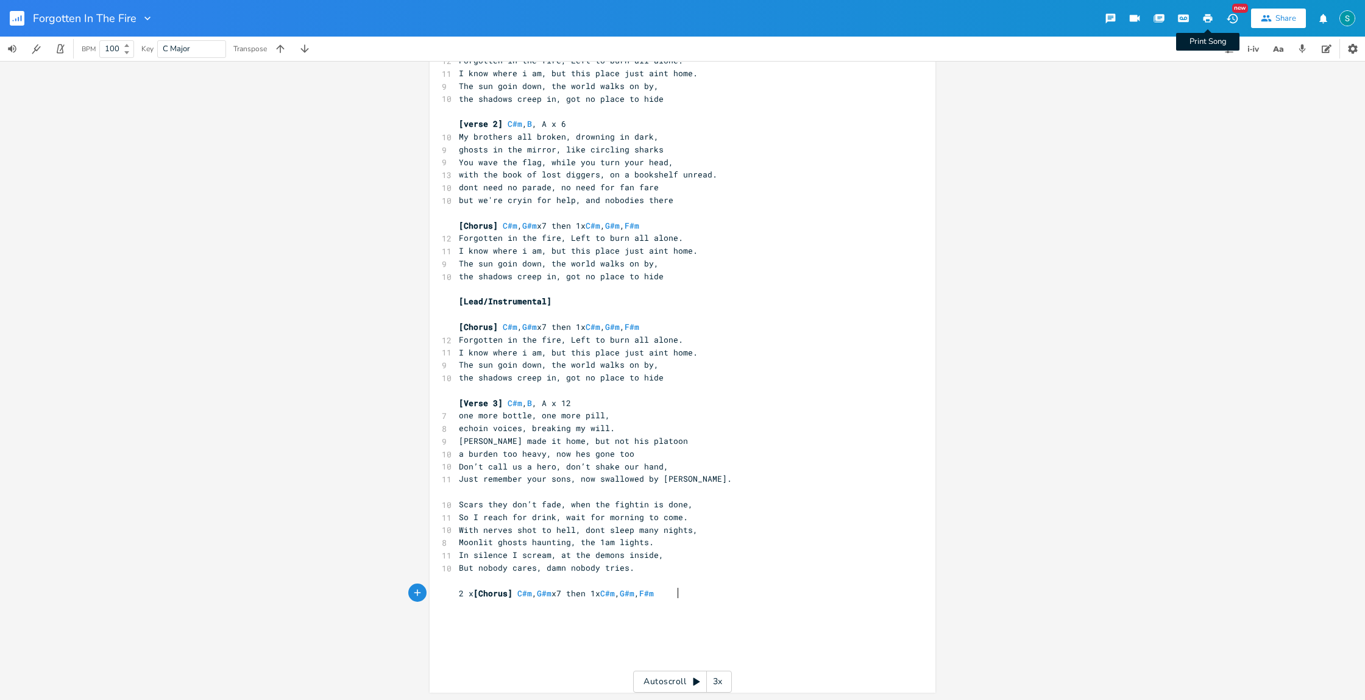
click at [1206, 17] on icon "button" at bounding box center [1208, 18] width 9 height 9
click at [539, 310] on pre "​" at bounding box center [677, 314] width 440 height 13
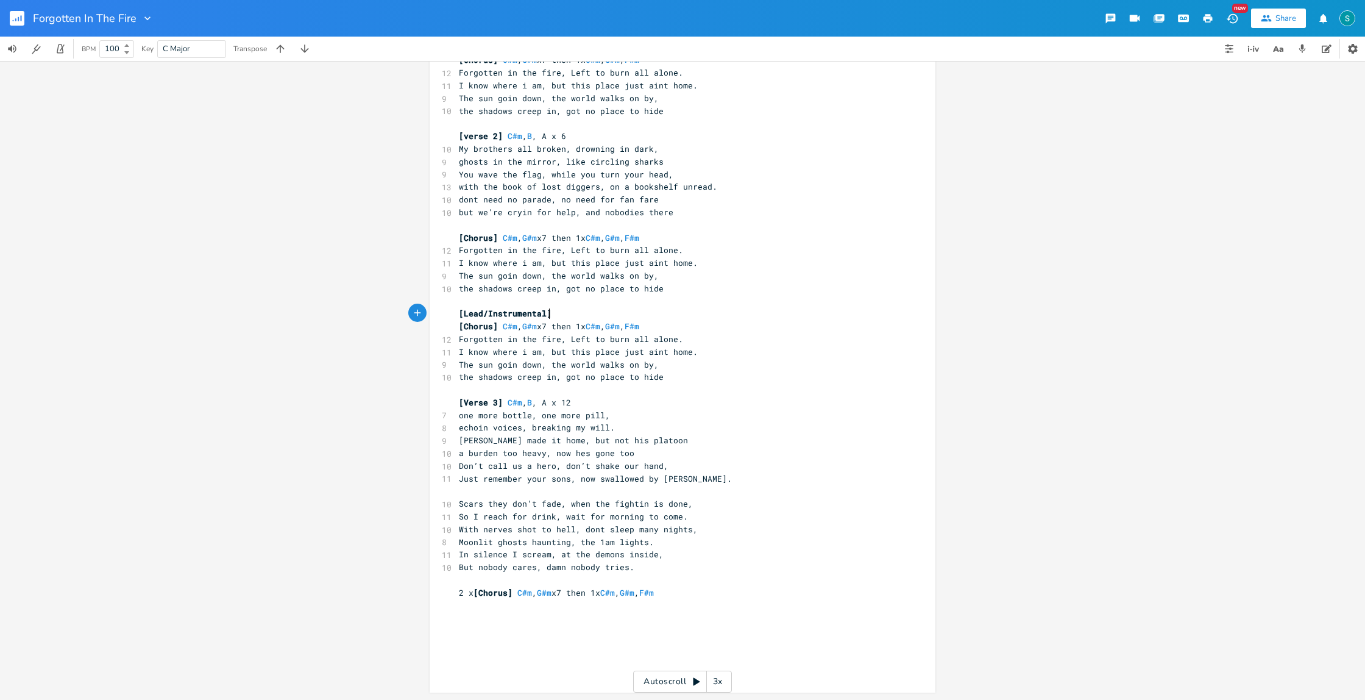
scroll to position [137, 0]
click at [550, 299] on pre "​" at bounding box center [677, 302] width 440 height 13
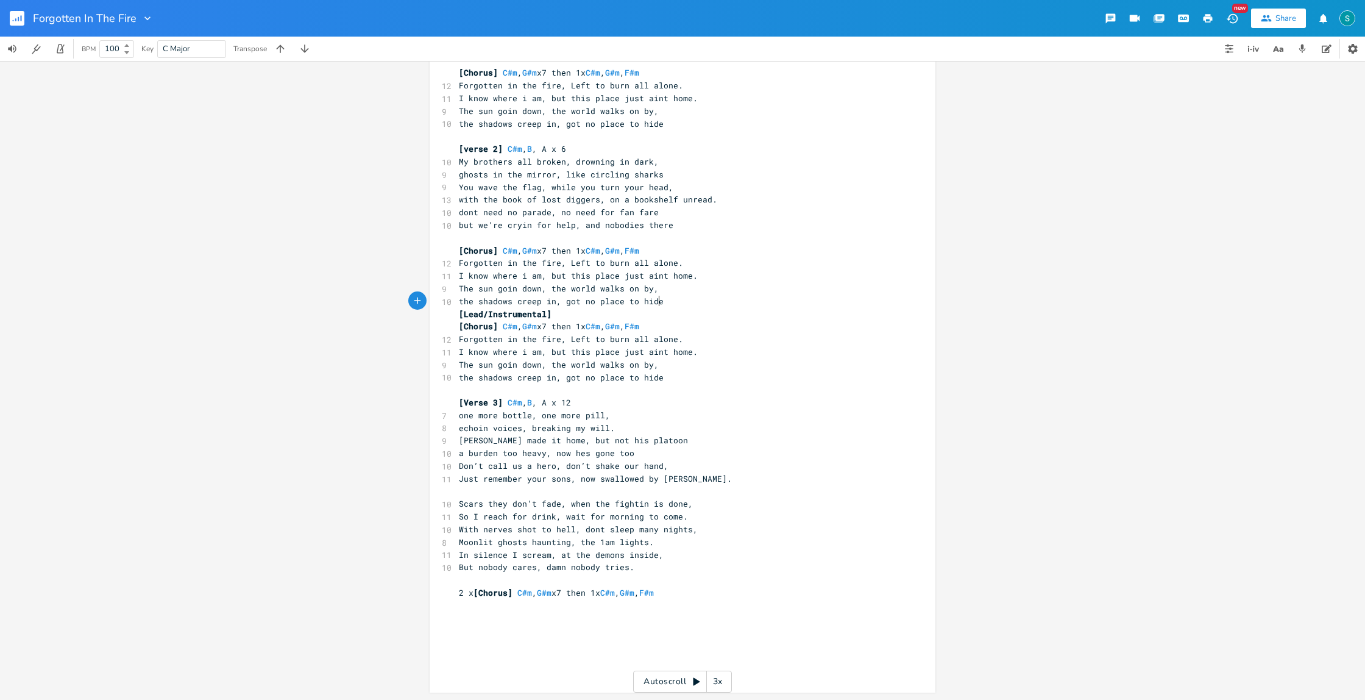
scroll to position [124, 0]
click at [1209, 17] on icon "button" at bounding box center [1208, 18] width 9 height 9
click at [451, 628] on div "x [Verse 1] C#m , B , A x 6 10 Saw Deserts and Jungles, fought out at sea, 11 B…" at bounding box center [683, 318] width 506 height 749
click at [466, 629] on pre "​" at bounding box center [677, 631] width 440 height 13
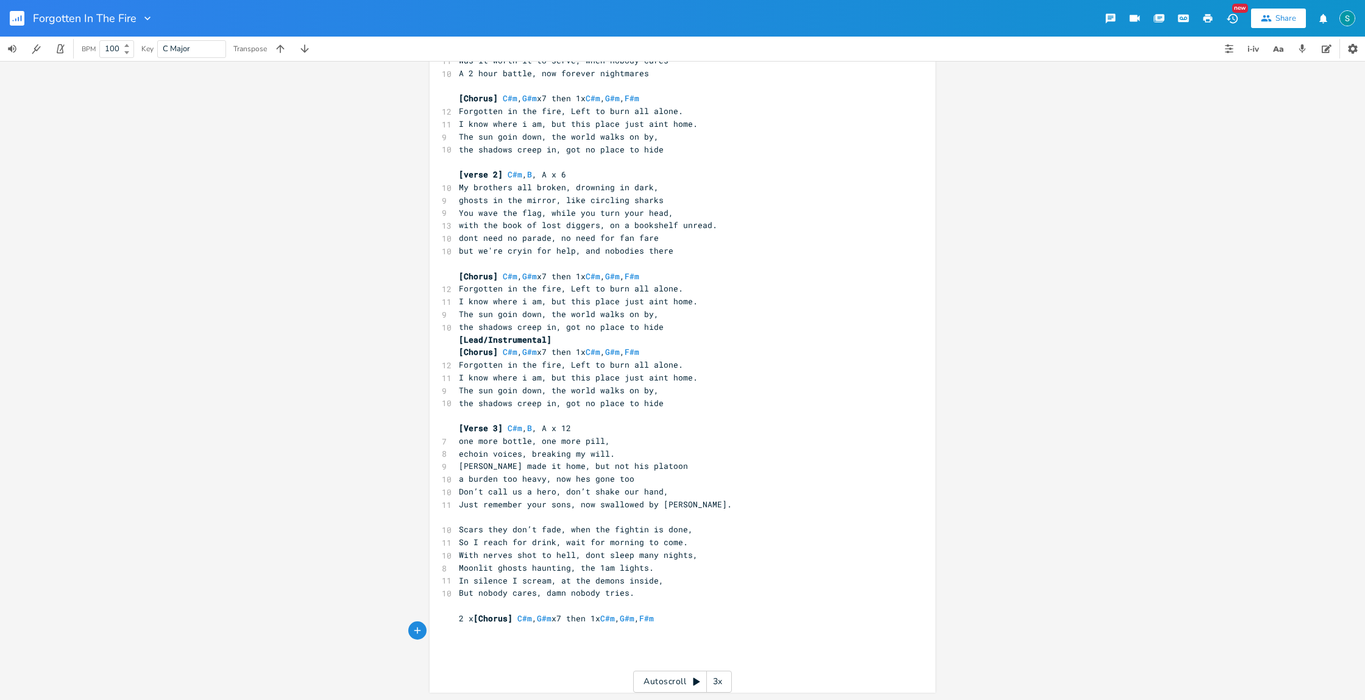
scroll to position [87, 0]
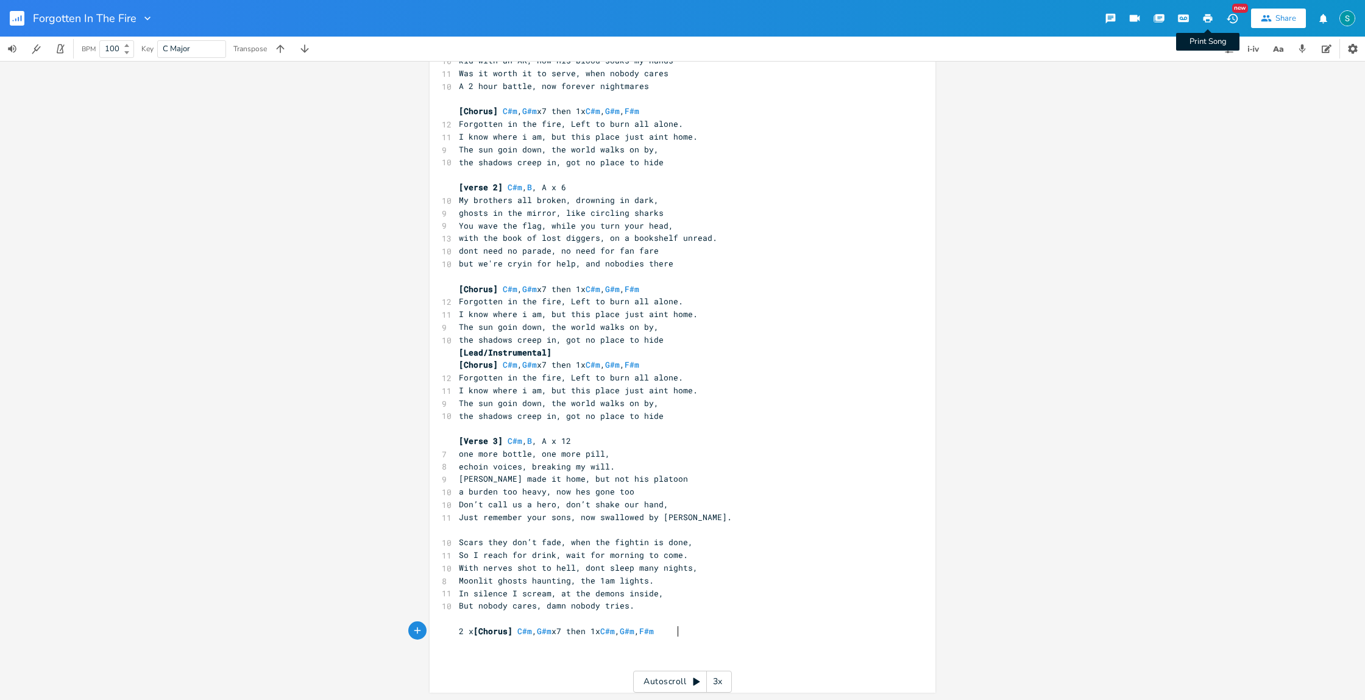
click at [1214, 16] on icon "button" at bounding box center [1208, 18] width 11 height 11
click at [16, 19] on rect "button" at bounding box center [17, 18] width 15 height 15
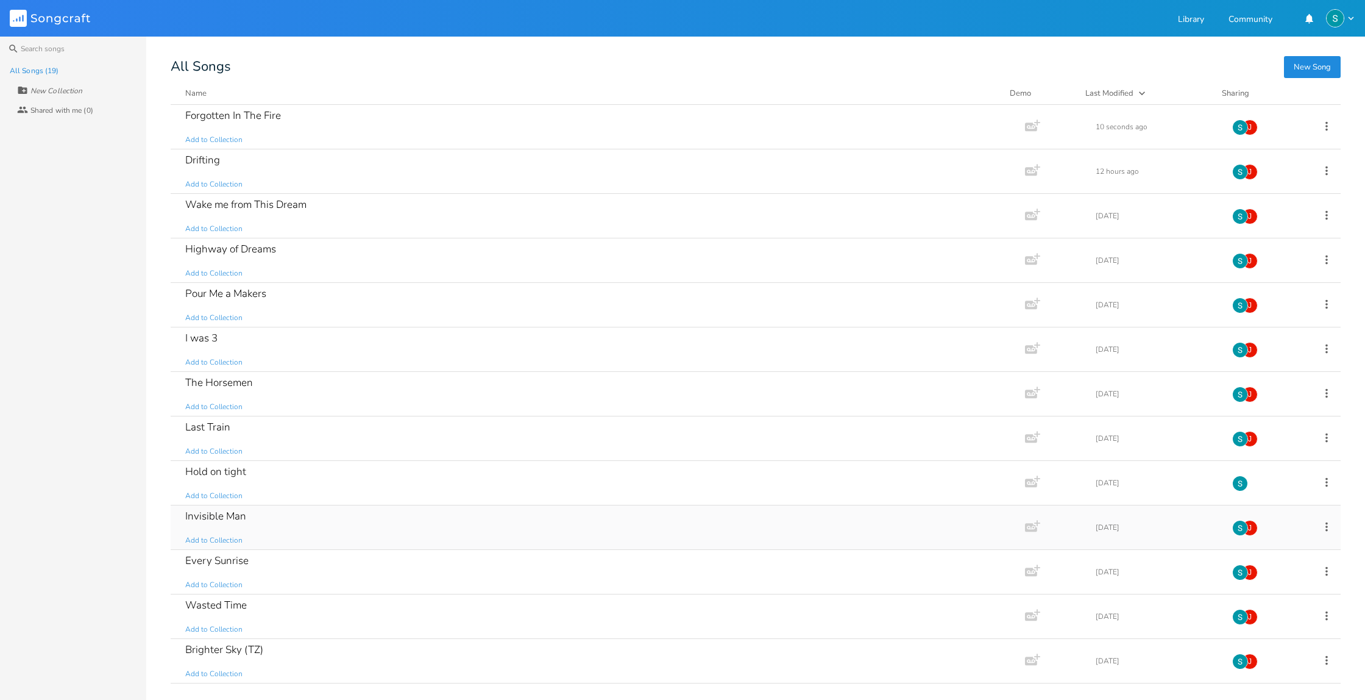
click at [405, 505] on div "Invisible Man Add to Collection" at bounding box center [595, 527] width 820 height 44
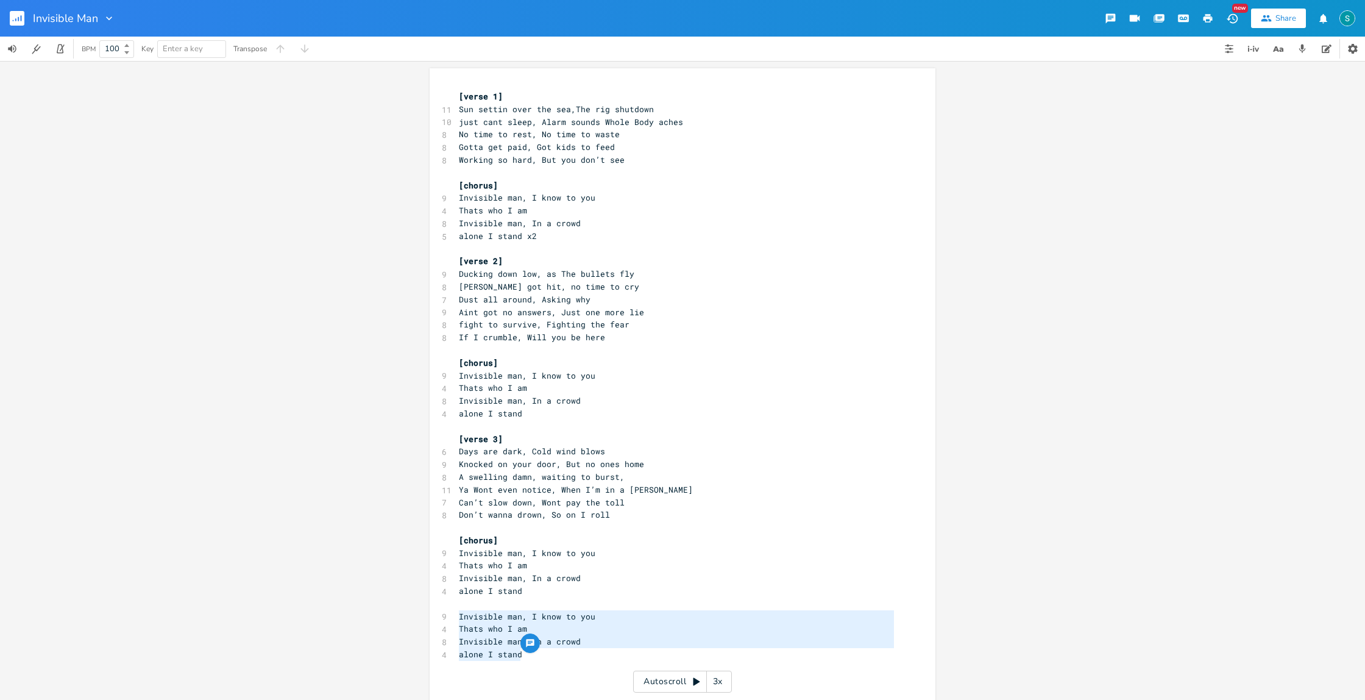
type textarea "Invisible man, I know to you Thats who I am Invisible man, In a crowd alone I s…"
drag, startPoint x: 520, startPoint y: 632, endPoint x: 438, endPoint y: 580, distance: 96.4
click at [438, 580] on div "Invisible man, I know to you Thats who I am Invisible man, In a crowd alone I s…" at bounding box center [683, 391] width 506 height 647
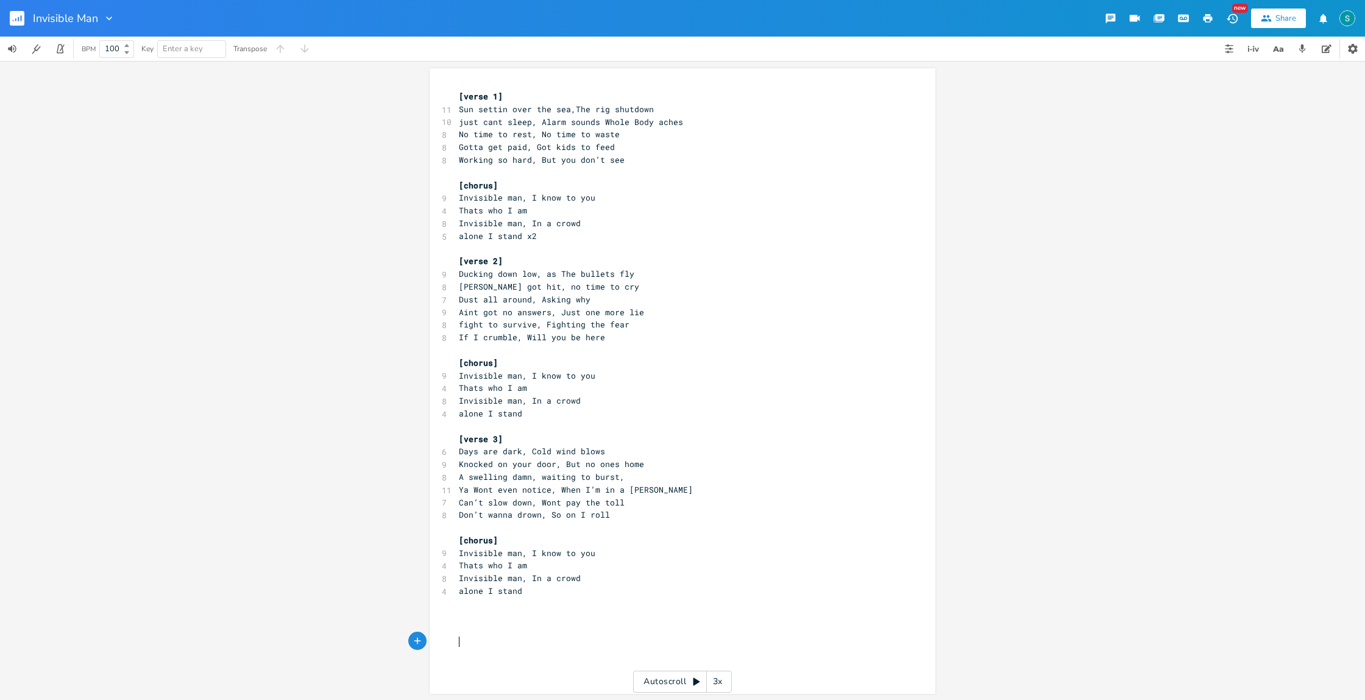
click at [463, 644] on pre "​" at bounding box center [677, 641] width 440 height 13
click at [472, 667] on div "x [verse 1] 11 Sun settin over the sea,The rig shutdown 10 just cant sleep, Ala…" at bounding box center [692, 393] width 471 height 610
click at [472, 650] on div "x [verse 1] 11 Sun settin over the sea,The rig shutdown 10 just cant sleep, Ala…" at bounding box center [692, 393] width 471 height 610
click at [467, 637] on div "x [verse 1] 11 Sun settin over the sea,The rig shutdown 10 just cant sleep, Ala…" at bounding box center [692, 393] width 471 height 610
click at [467, 619] on div "x [verse 1] 11 Sun settin over the sea,The rig shutdown 10 just cant sleep, Ala…" at bounding box center [692, 393] width 471 height 610
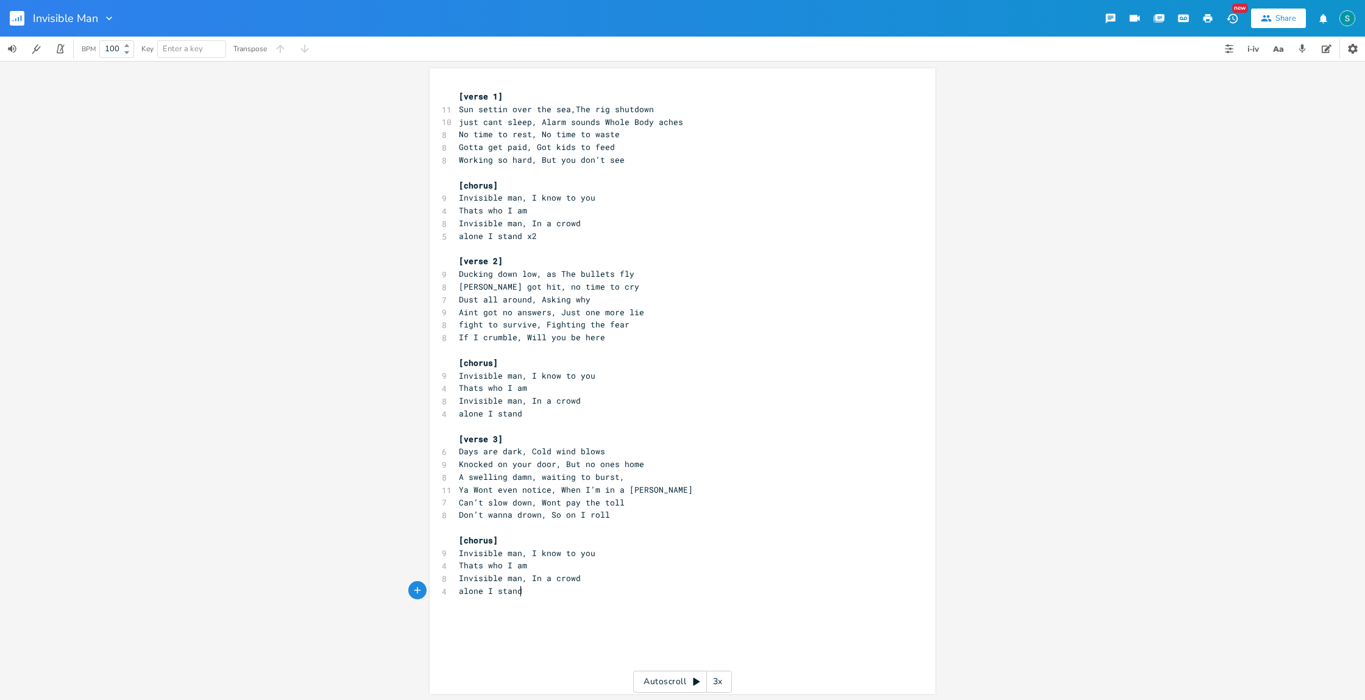
click at [519, 541] on pre "[chorus]" at bounding box center [677, 540] width 440 height 13
type textarea "x 2"
click at [734, 518] on pre "Don’t wanna drown, So on I roll" at bounding box center [677, 514] width 440 height 13
click at [1209, 20] on icon "button" at bounding box center [1208, 18] width 11 height 11
click at [23, 22] on rect "button" at bounding box center [17, 18] width 15 height 15
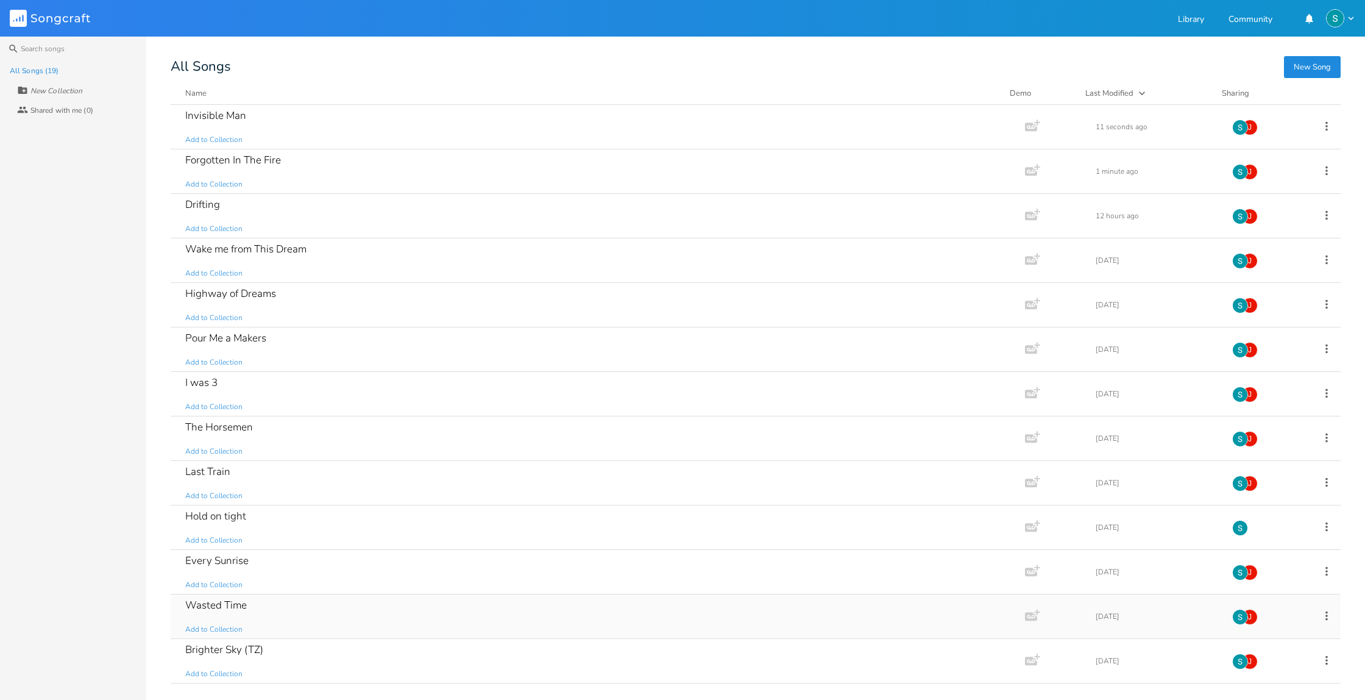
click at [351, 594] on div "Wasted Time Add to Collection" at bounding box center [595, 616] width 820 height 44
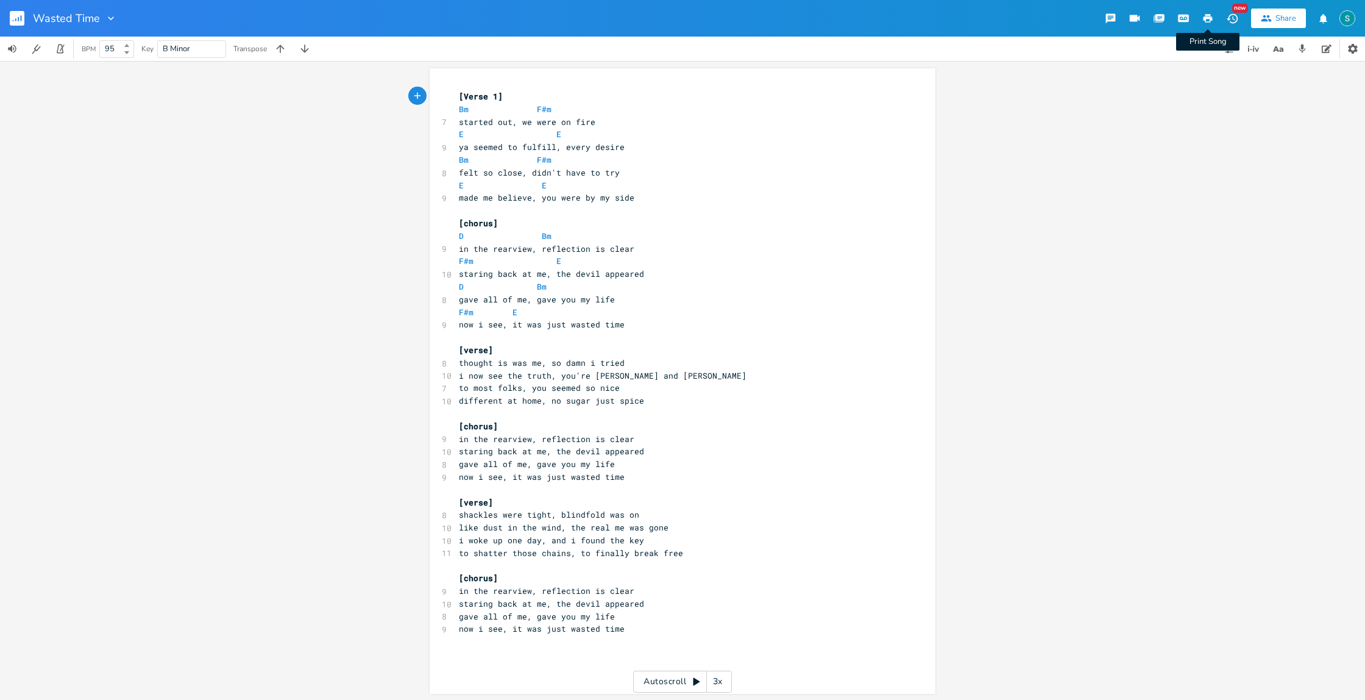
click at [1210, 19] on icon "button" at bounding box center [1208, 18] width 9 height 9
click at [16, 21] on rect "button" at bounding box center [17, 18] width 15 height 15
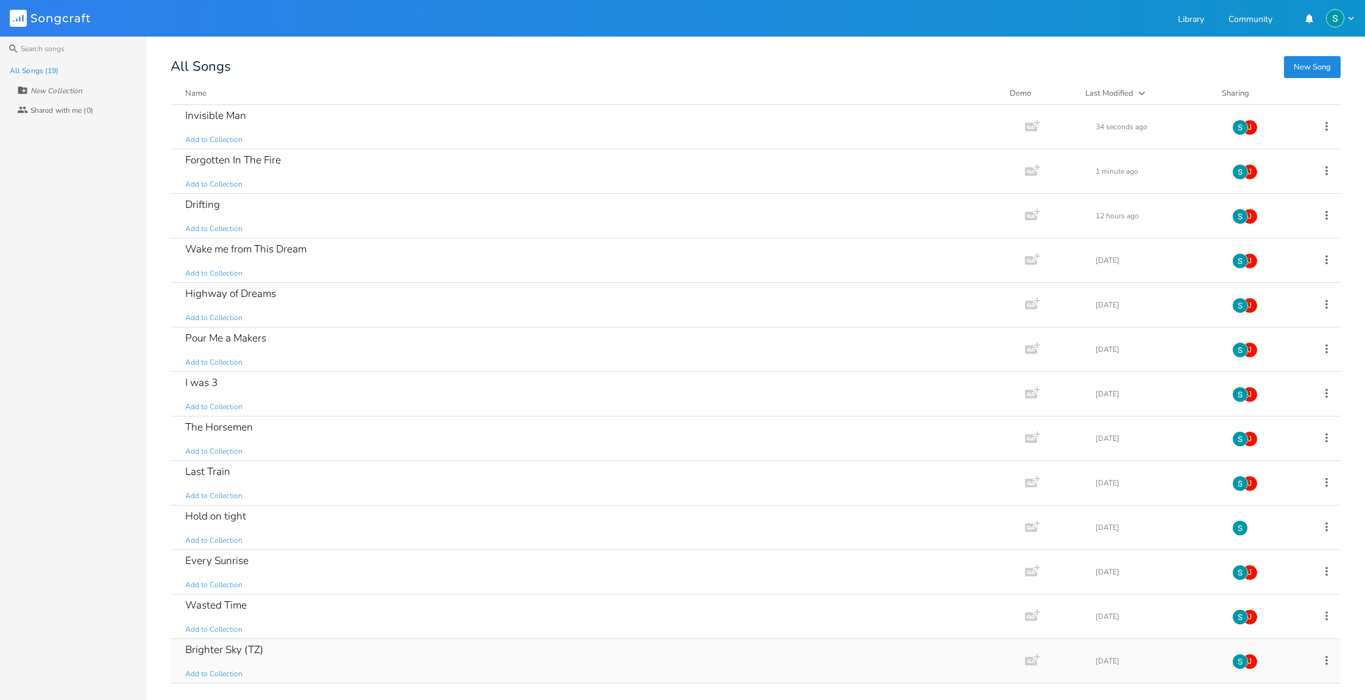
click at [360, 639] on div "Brighter Sky (TZ) Add to Collection" at bounding box center [595, 661] width 820 height 44
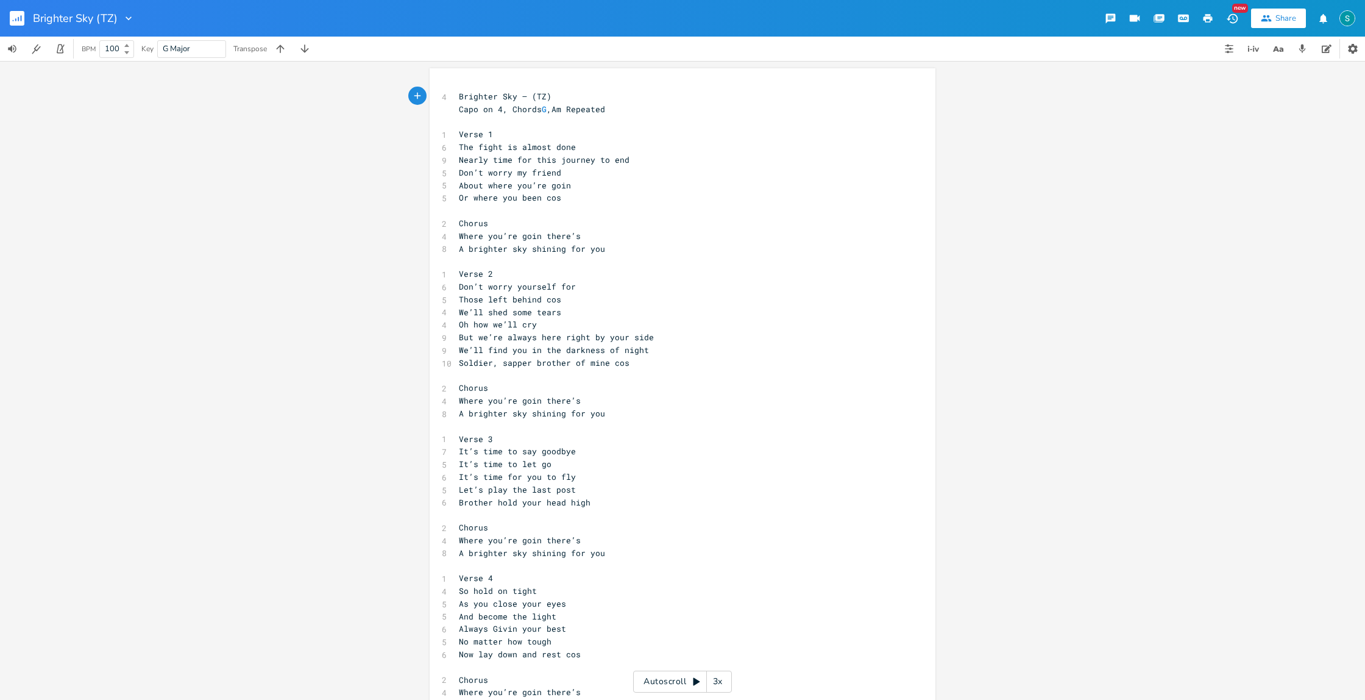
click at [1209, 16] on icon "button" at bounding box center [1208, 18] width 9 height 9
type textarea "Where you’re goin there’s A brighter sky shining for you"
drag, startPoint x: 601, startPoint y: 468, endPoint x: 456, endPoint y: 455, distance: 145.6
click at [457, 455] on div "4 Brighter Sky – (TZ) Capo on 4, Chords G ,Am Repeated ​ 1 Verse 1 6 The fight …" at bounding box center [677, 426] width 440 height 672
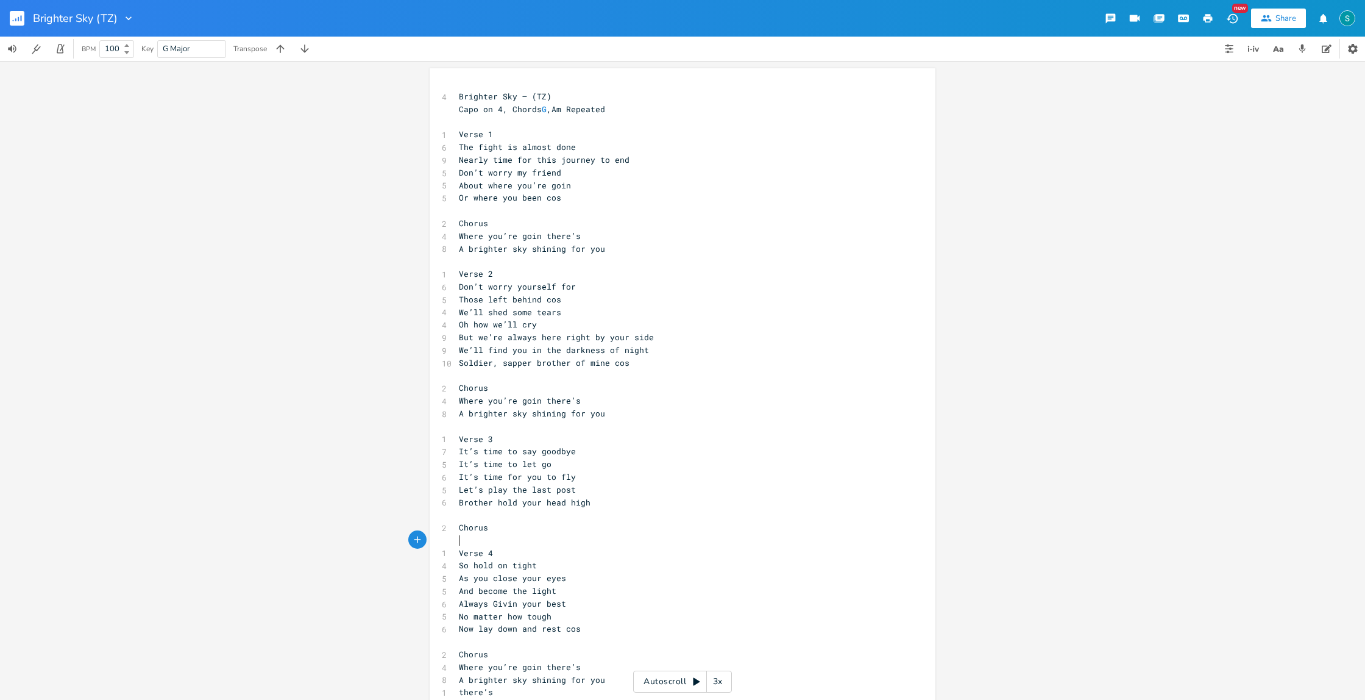
click at [459, 132] on span "Verse 1" at bounding box center [476, 134] width 34 height 11
type textarea "["
click at [501, 133] on pre "[Verse 1" at bounding box center [677, 134] width 440 height 13
type textarea "]"
click at [459, 221] on span "Chorus" at bounding box center [473, 223] width 29 height 11
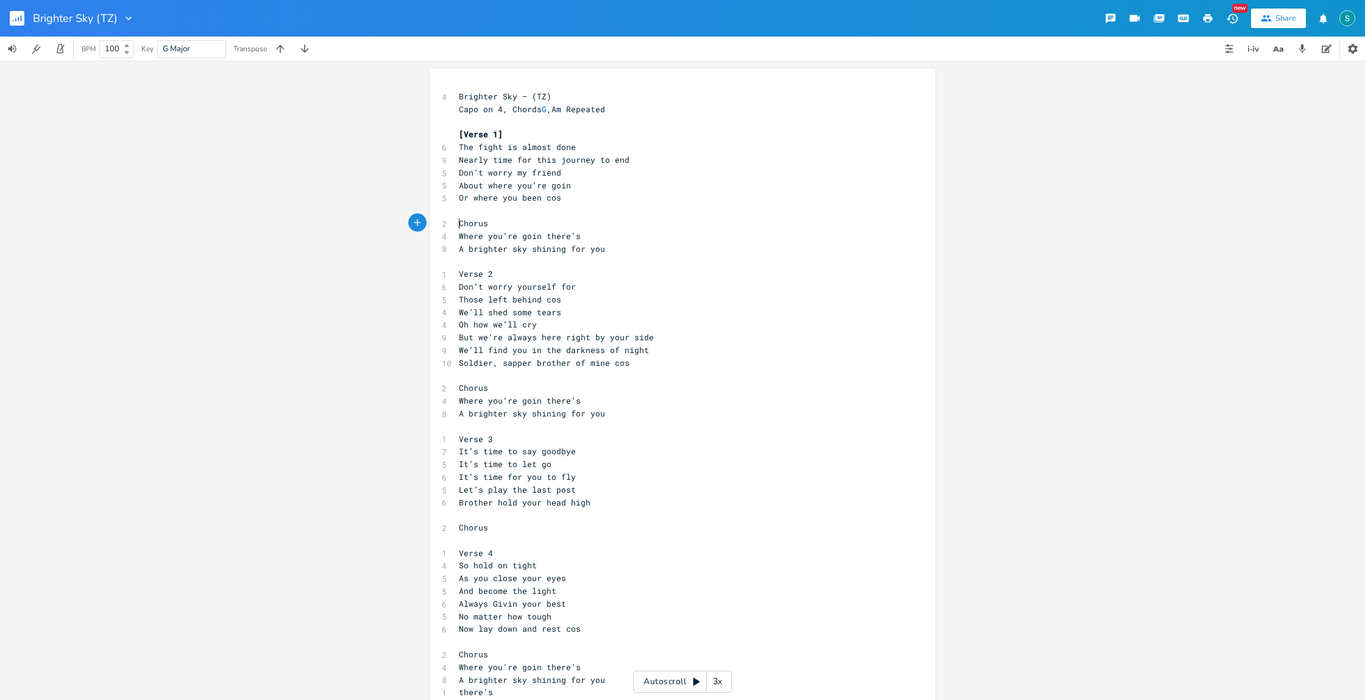
type textarea "["
click at [493, 224] on pre "[Chorus" at bounding box center [677, 223] width 440 height 13
type textarea "]"
click at [459, 274] on span "Verse 2" at bounding box center [476, 273] width 34 height 11
type textarea "["
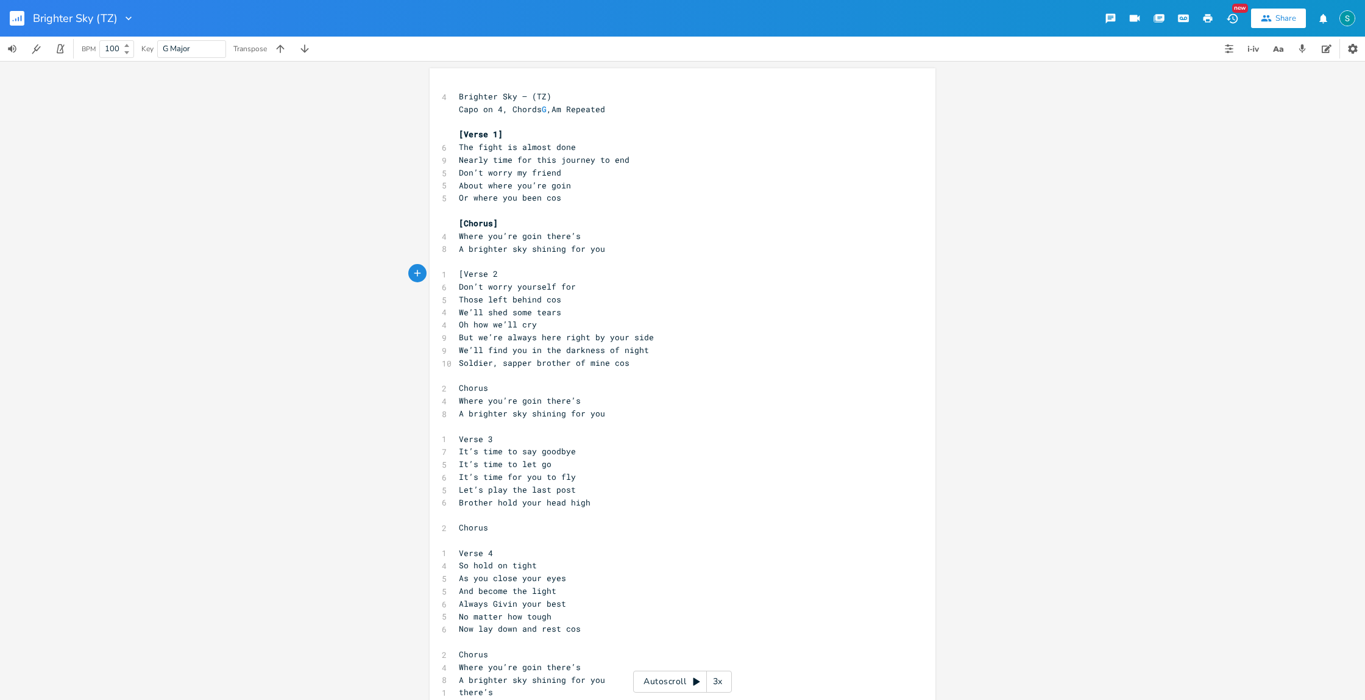
click at [494, 272] on pre "[Verse 2" at bounding box center [677, 274] width 440 height 13
type textarea "]"
click at [457, 389] on pre "Chorus" at bounding box center [677, 388] width 440 height 13
type textarea "["
click at [491, 386] on pre "[Chorus" at bounding box center [677, 388] width 440 height 13
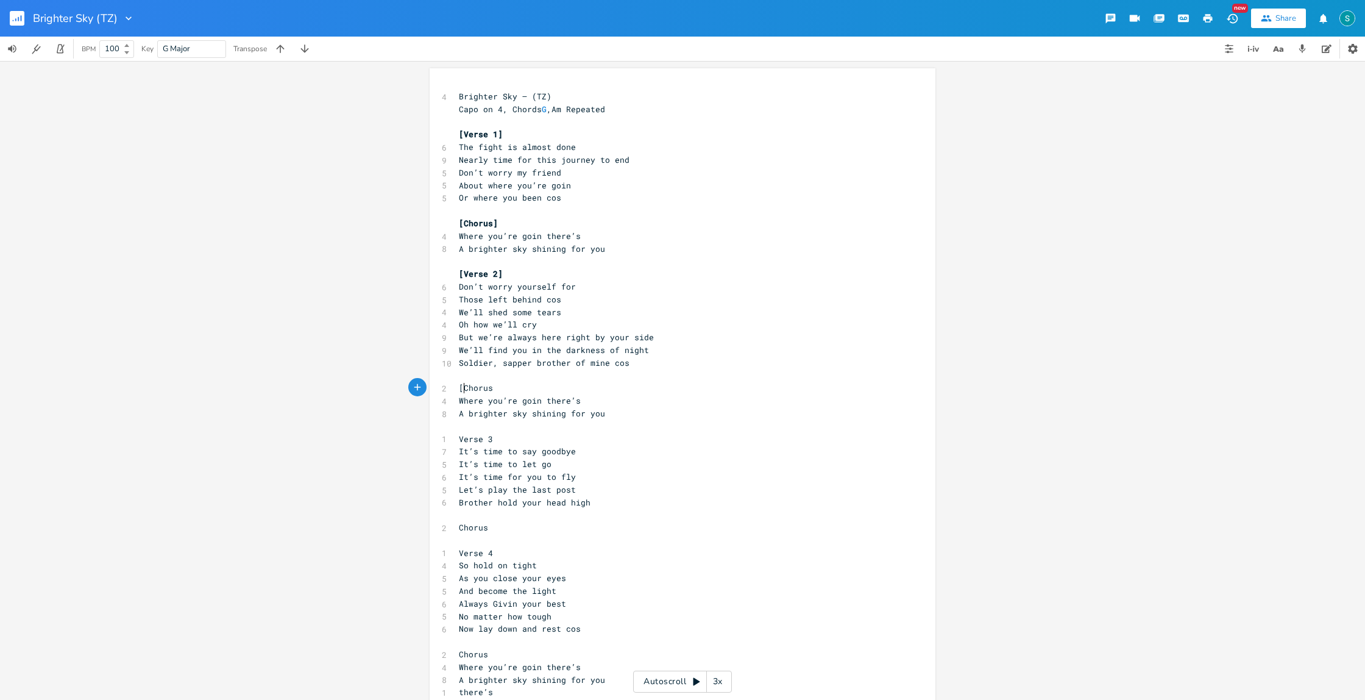
type textarea "]"
click at [459, 440] on span "Verse 3" at bounding box center [476, 438] width 34 height 11
type textarea "["
click at [502, 435] on pre "[Verse 3" at bounding box center [677, 439] width 440 height 13
type textarea "]"
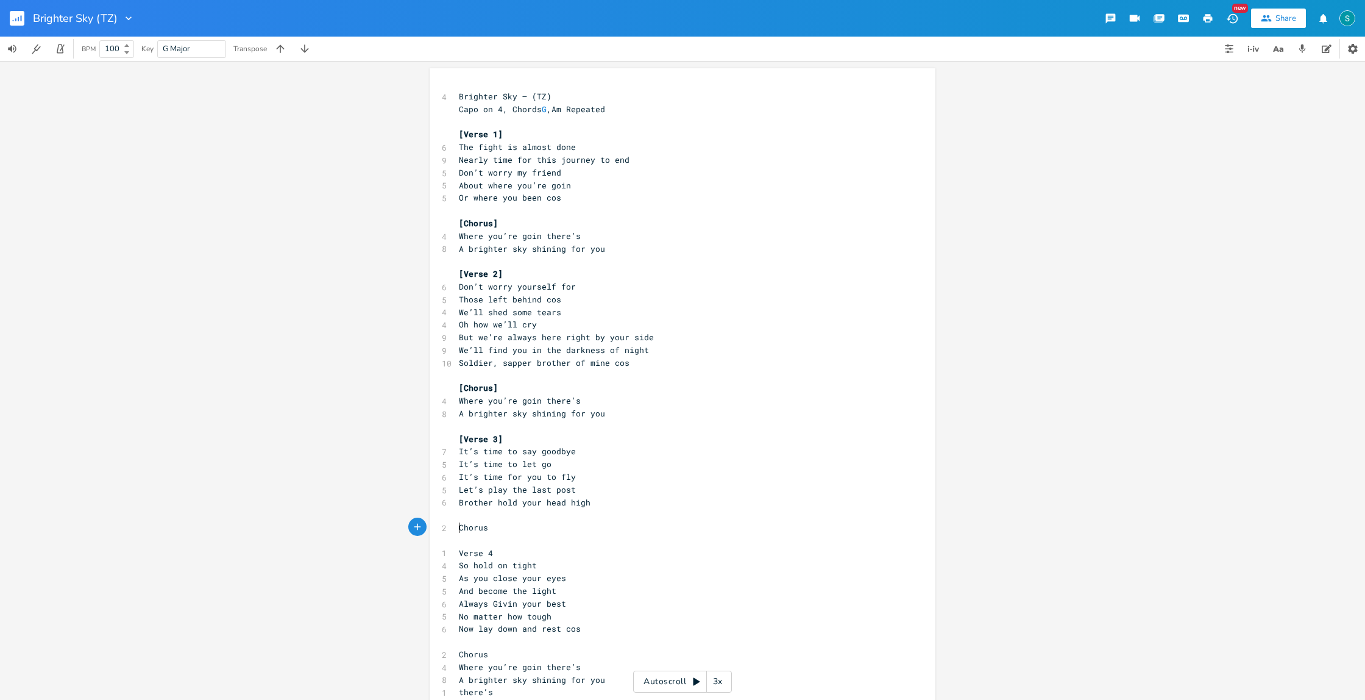
click at [459, 527] on span "Chorus" at bounding box center [473, 527] width 29 height 11
type textarea "["
click at [493, 528] on pre "[Chorus" at bounding box center [677, 527] width 440 height 13
type textarea "]"
click at [459, 547] on span "Verse 4" at bounding box center [476, 552] width 34 height 11
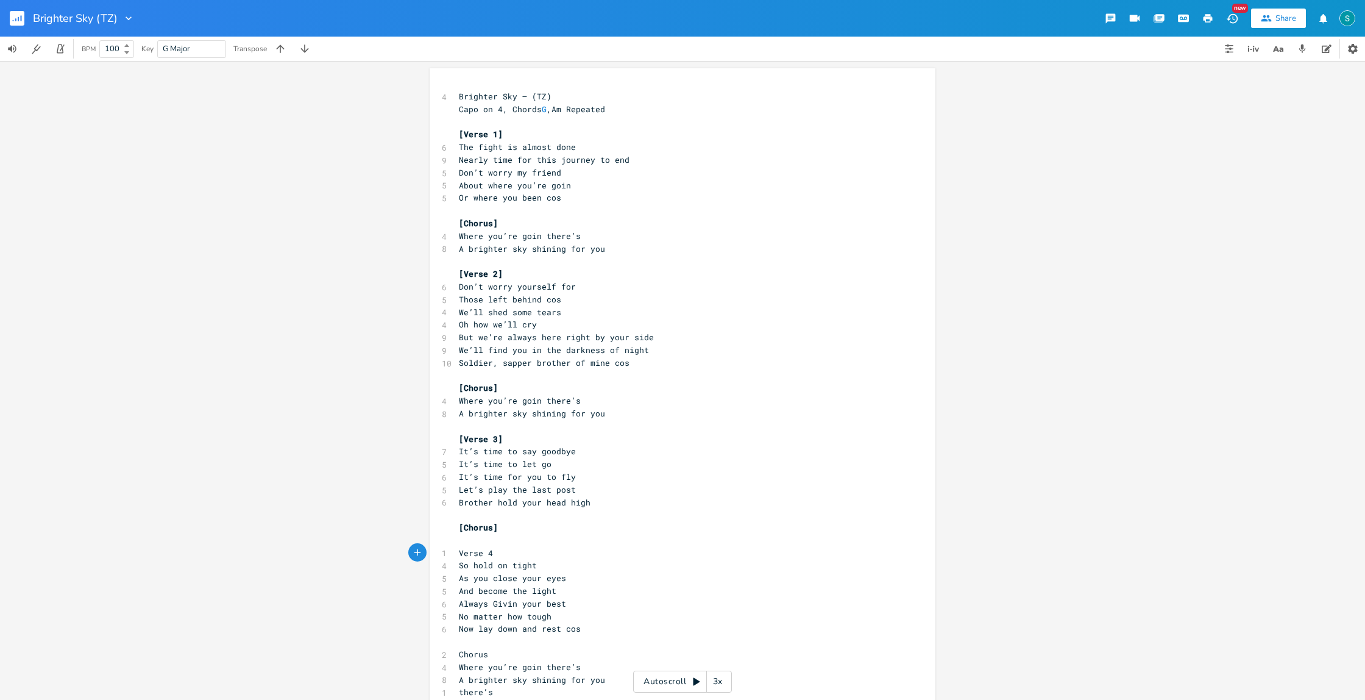
type textarea "["
click at [503, 547] on pre "[Verse 4" at bounding box center [677, 553] width 440 height 13
type textarea "]"
click at [459, 649] on span "Chorus" at bounding box center [473, 654] width 29 height 11
type textarea "["
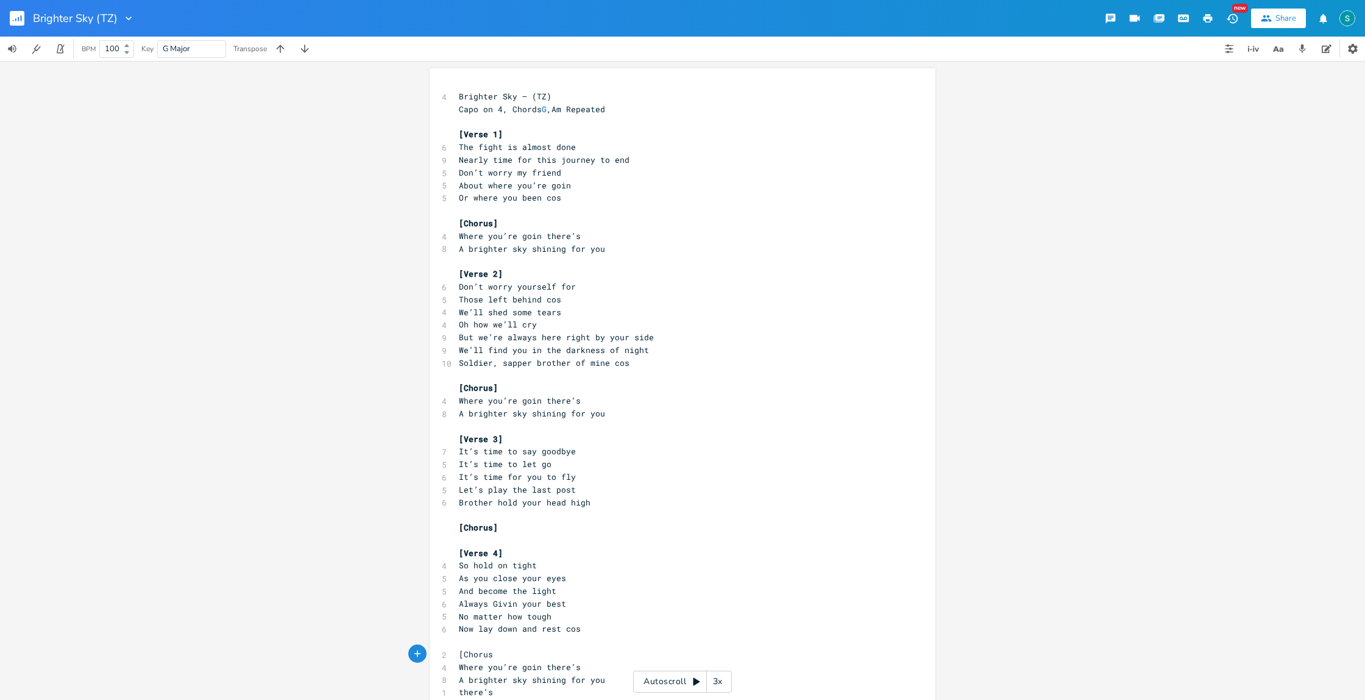
click at [493, 648] on pre "[Chorus" at bounding box center [677, 654] width 440 height 13
type textarea "]"
click at [658, 597] on pre "Always Givin your best" at bounding box center [677, 603] width 440 height 13
type textarea "Where you’re goin there’s A brighter sky shining for you"
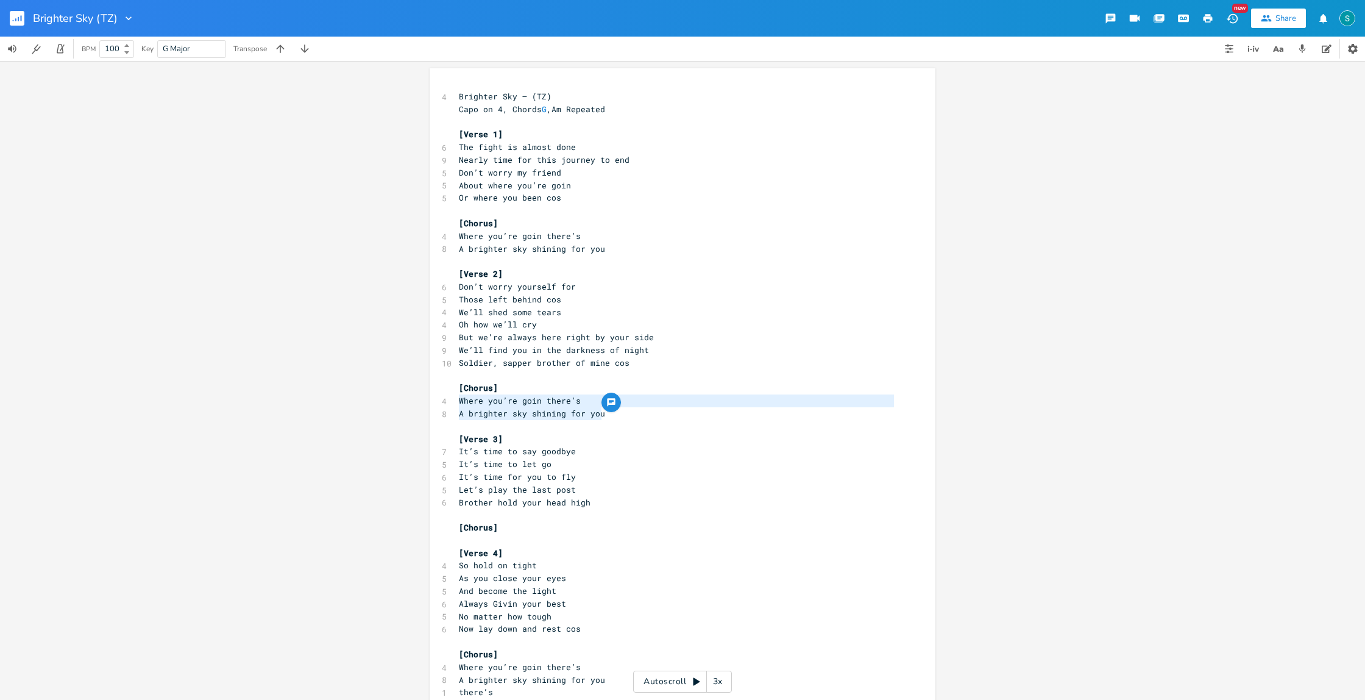
drag, startPoint x: 615, startPoint y: 413, endPoint x: 436, endPoint y: 399, distance: 179.2
click at [436, 399] on div "Where you’re goin there’s A brighter sky shining for you x 4 Brighter Sky – (TZ…" at bounding box center [683, 411] width 506 height 686
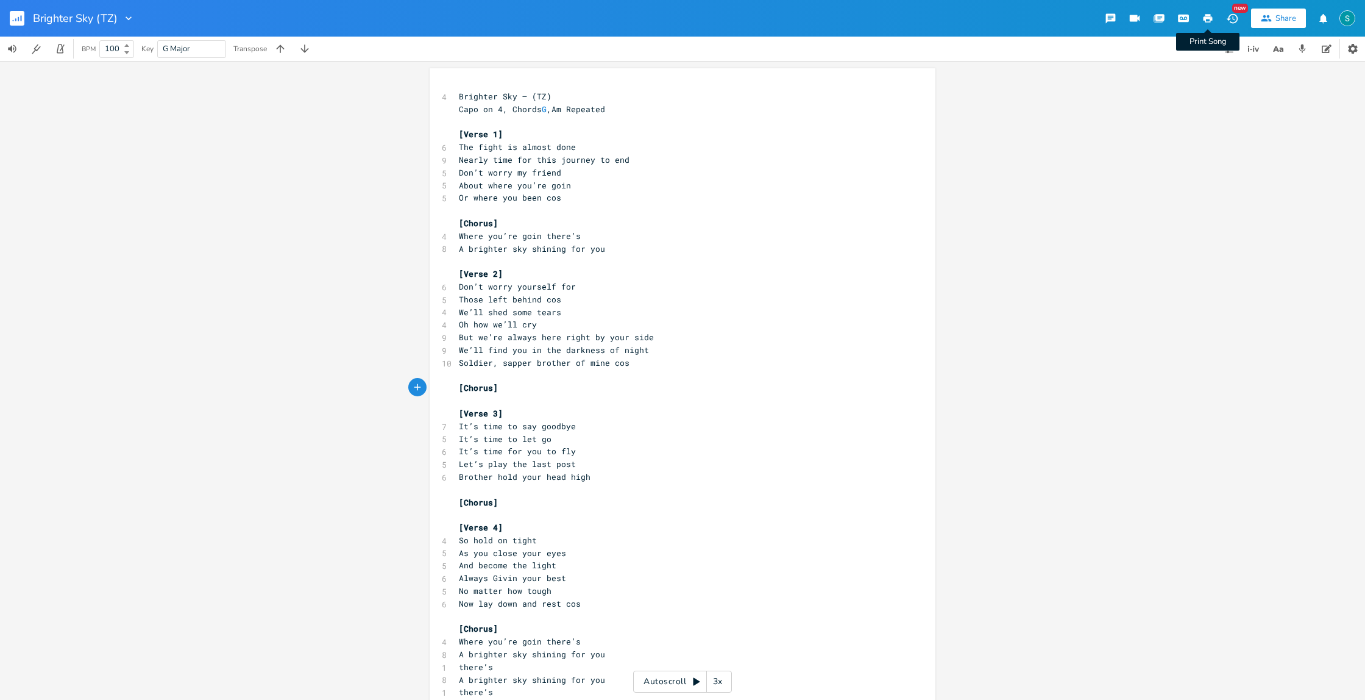
click at [1208, 16] on icon "button" at bounding box center [1208, 18] width 11 height 11
click at [22, 15] on rect "button" at bounding box center [17, 18] width 15 height 15
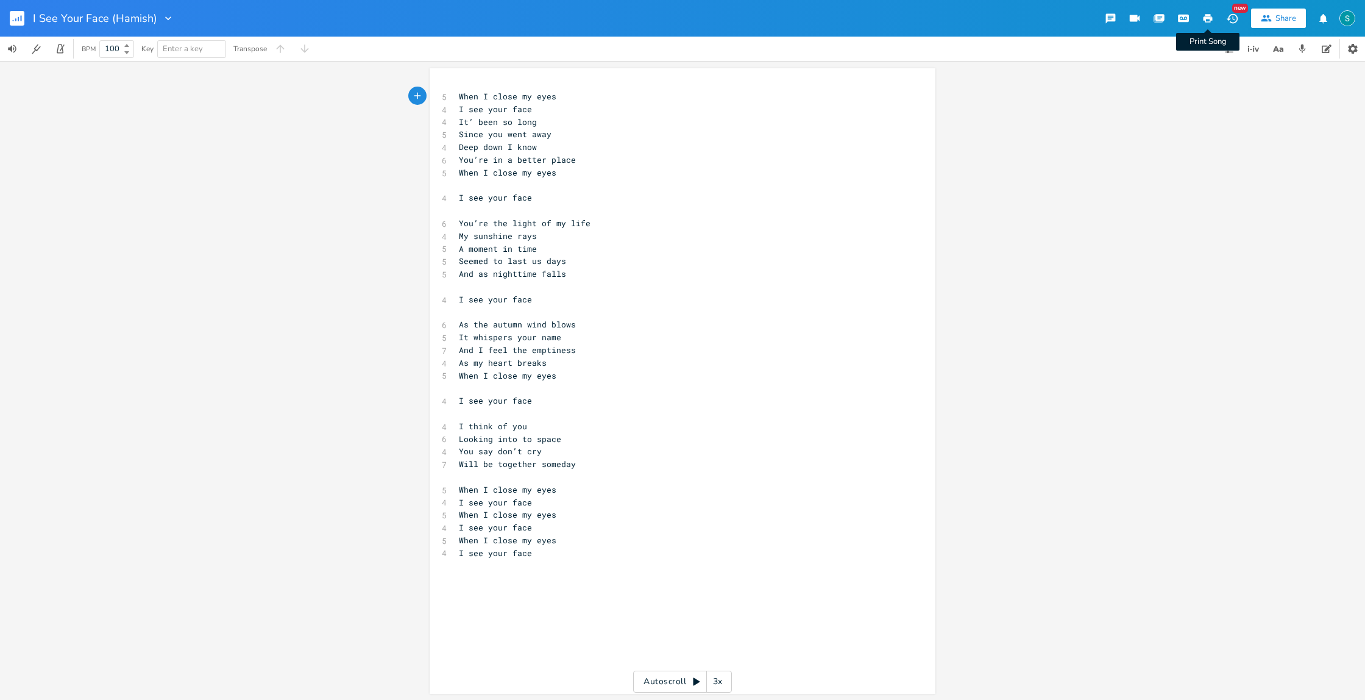
click at [1206, 16] on icon "button" at bounding box center [1208, 18] width 11 height 11
click at [19, 16] on rect "button" at bounding box center [17, 18] width 15 height 15
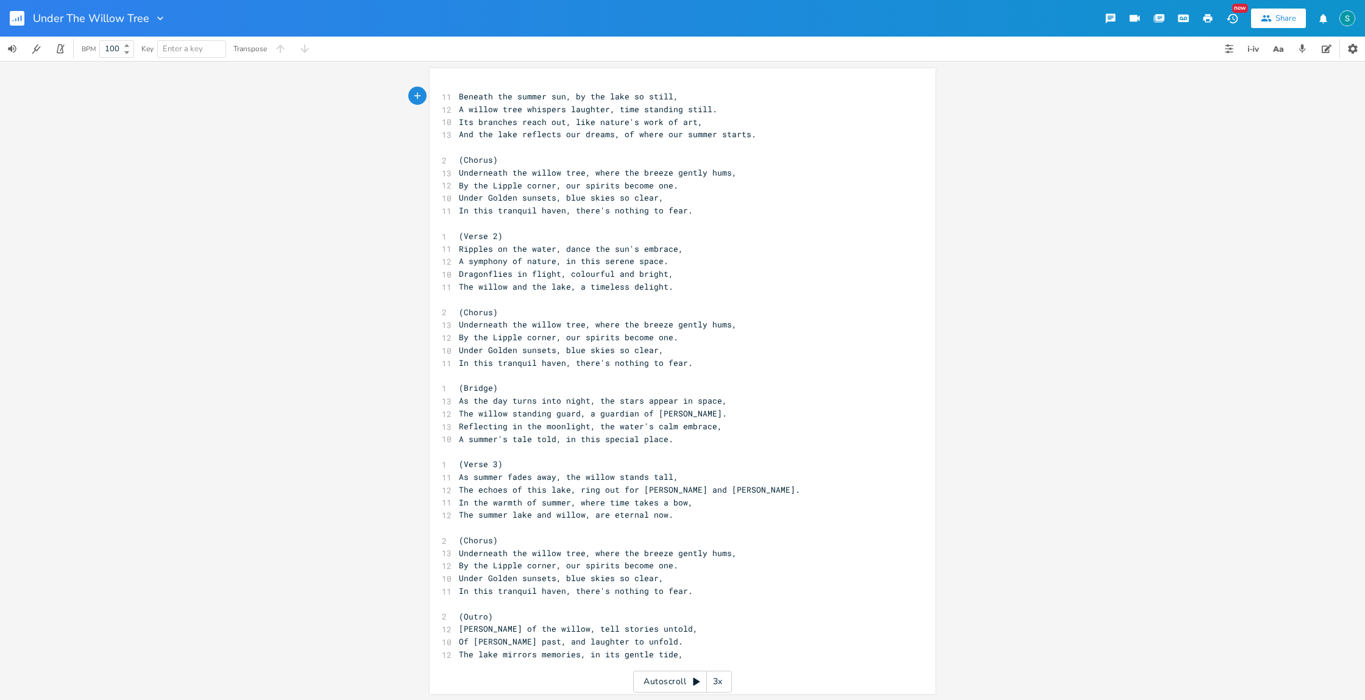
click at [1209, 20] on icon "button" at bounding box center [1208, 18] width 11 height 11
click at [21, 20] on rect "button" at bounding box center [17, 18] width 15 height 15
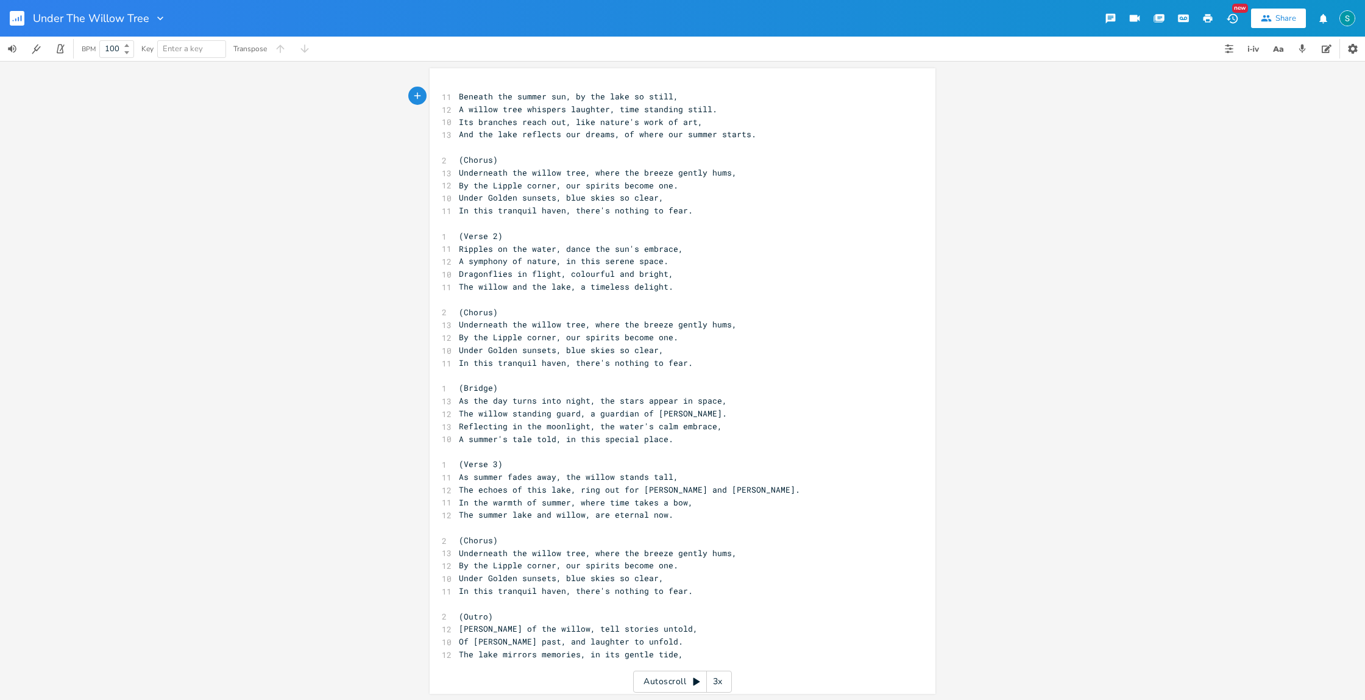
click at [1205, 16] on icon "button" at bounding box center [1208, 18] width 11 height 11
click at [1210, 21] on icon "button" at bounding box center [1208, 18] width 9 height 9
click at [1214, 20] on button "Print Song" at bounding box center [1208, 18] width 24 height 22
click at [22, 19] on rect "button" at bounding box center [17, 18] width 15 height 15
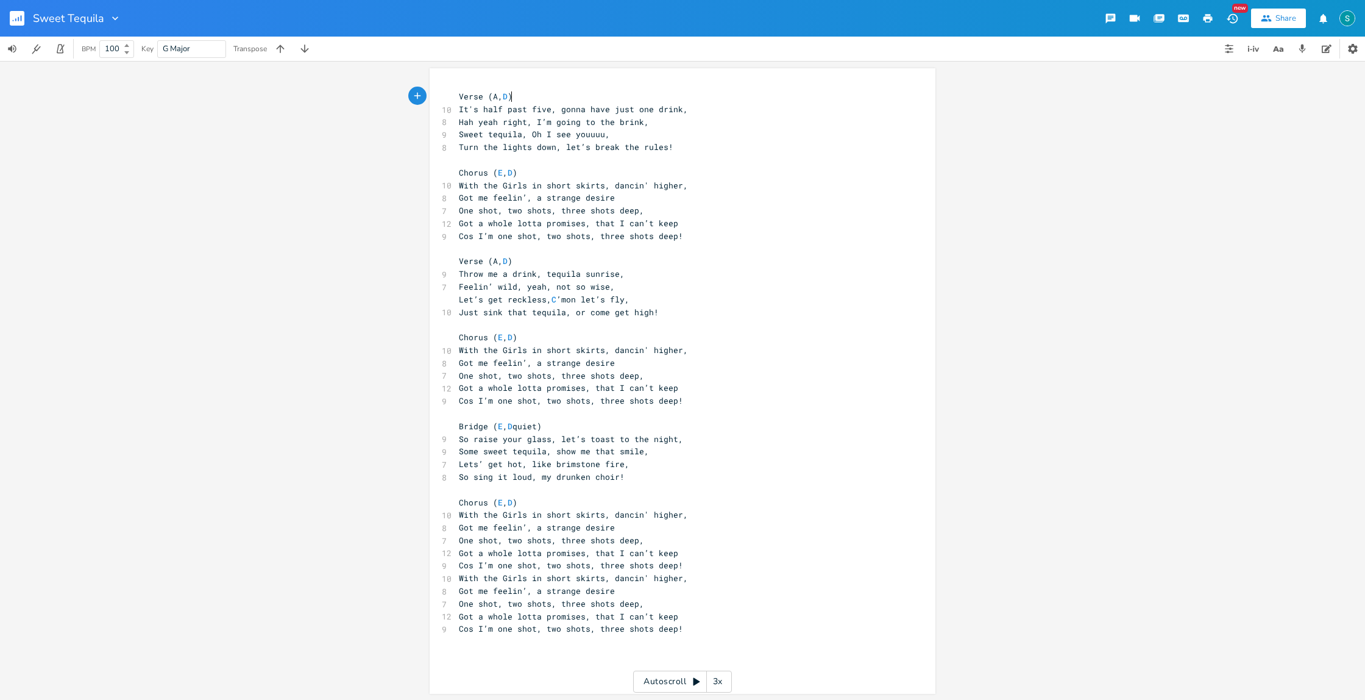
click at [459, 96] on span "Verse (A, D )" at bounding box center [486, 96] width 54 height 11
type textarea "["
click at [485, 98] on span "[Verse (A, D )" at bounding box center [488, 96] width 59 height 11
type textarea "]"
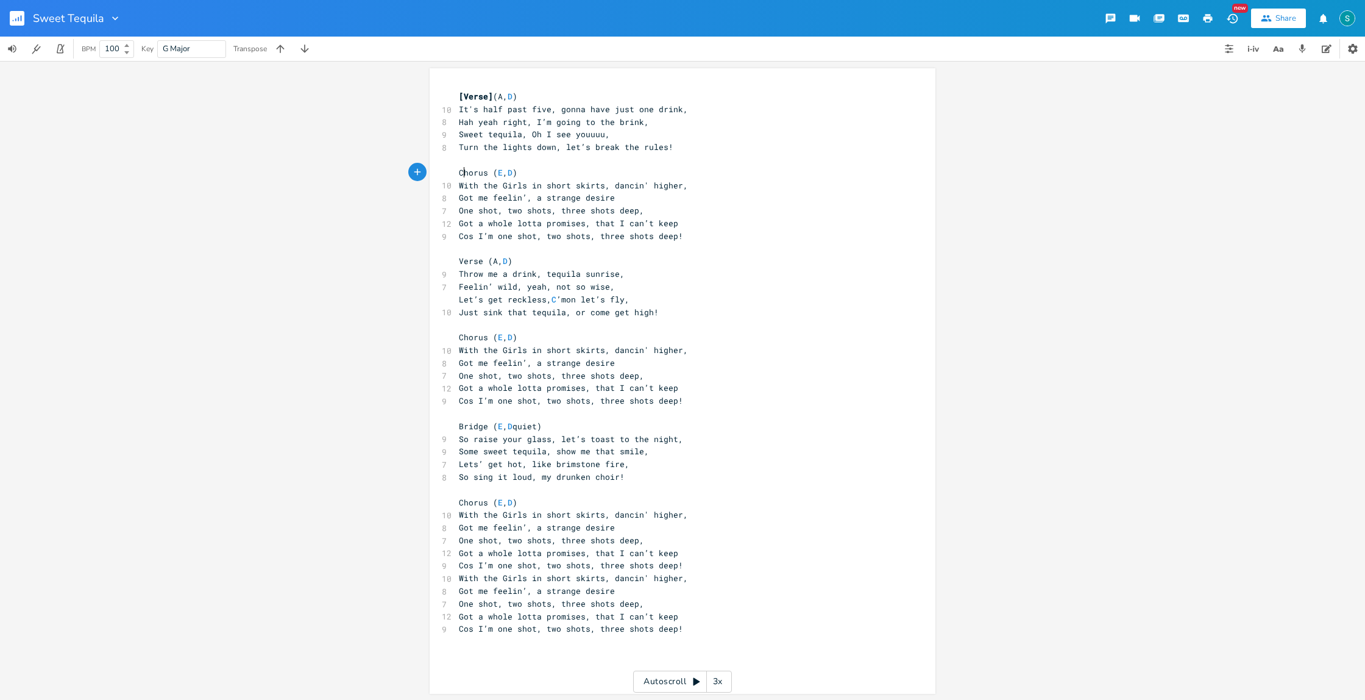
click at [459, 176] on span "Chorus ( E , D )" at bounding box center [488, 172] width 59 height 11
click at [459, 174] on span "Chorus ( E , D )" at bounding box center [488, 172] width 59 height 11
type textarea "["
click at [488, 174] on span "[Chorus ( E , D )" at bounding box center [490, 172] width 63 height 11
type textarea "]"
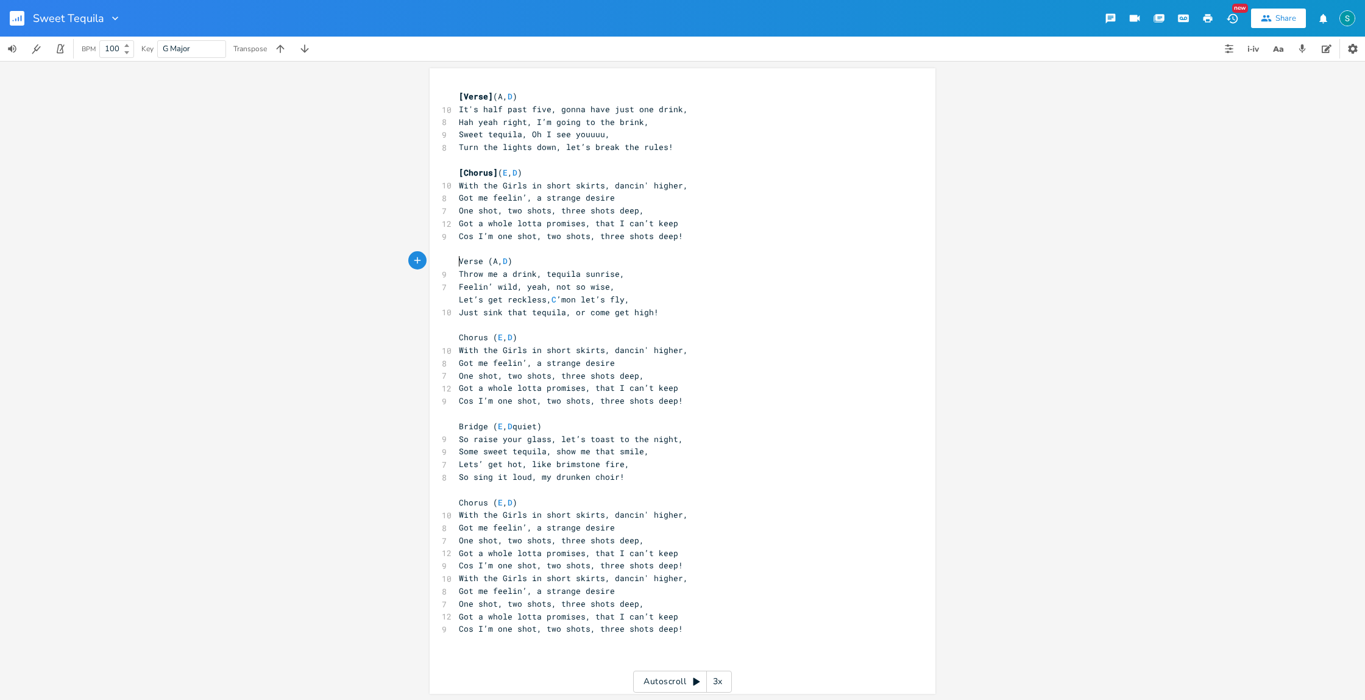
click at [459, 258] on span "Verse (A, D )" at bounding box center [486, 260] width 54 height 11
type textarea "["
click at [483, 260] on span "[Verse (A, D )" at bounding box center [488, 260] width 59 height 11
type textarea "]"
click at [459, 338] on span "Chorus ( E , D )" at bounding box center [488, 337] width 59 height 11
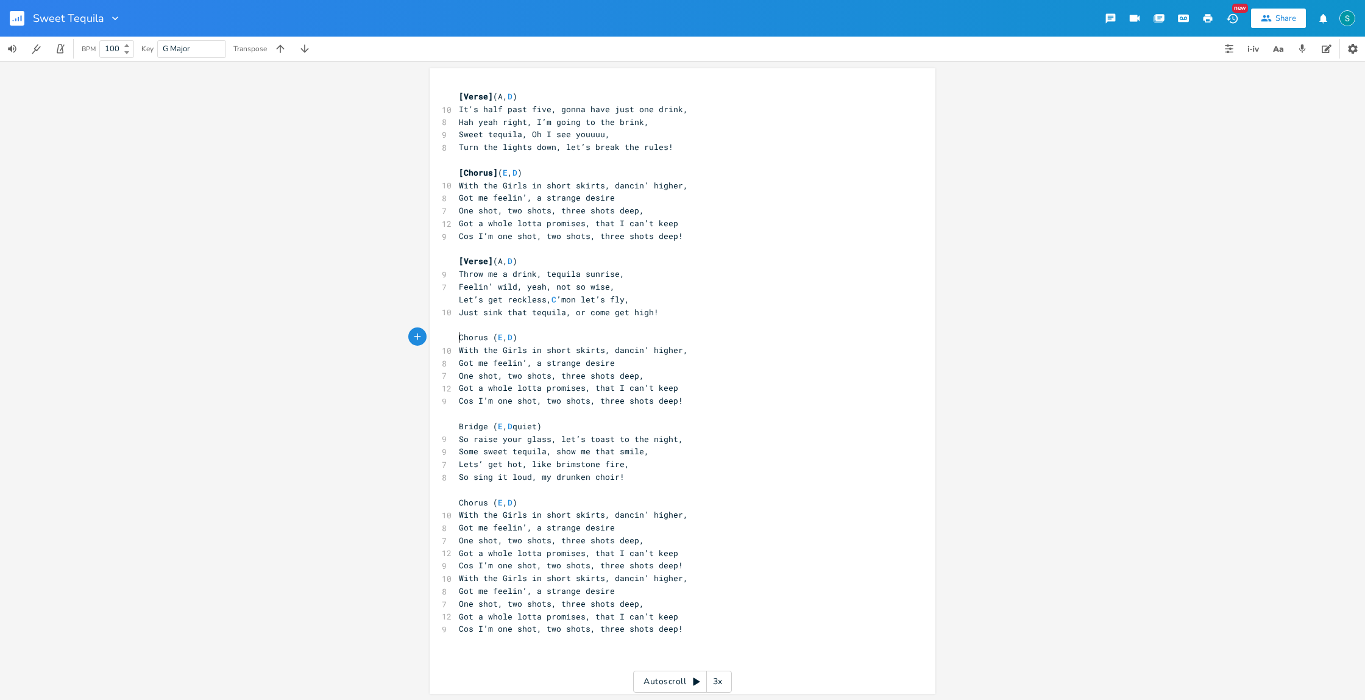
type textarea "]"
type textarea "["
click at [488, 336] on span "[Chorus ( E , D )" at bounding box center [490, 337] width 63 height 11
type textarea "]"
click at [459, 428] on span "Bridge ( E , D quiet)" at bounding box center [500, 426] width 83 height 11
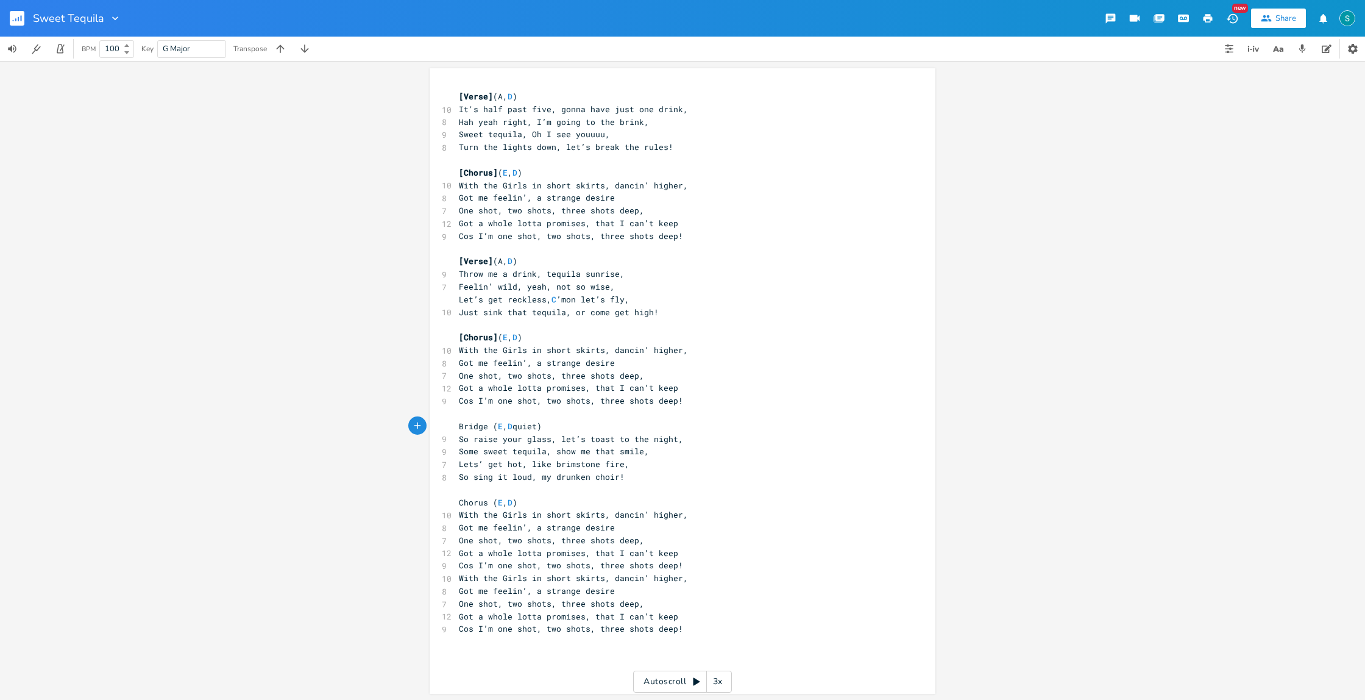
type textarea "["
click at [489, 425] on span "[Bridge ( E , D quiet)" at bounding box center [503, 426] width 88 height 11
type textarea "]"
click at [459, 500] on span "Chorus ( E , D )" at bounding box center [488, 502] width 59 height 11
click at [459, 501] on span "Chorus ( E , D )" at bounding box center [488, 502] width 59 height 11
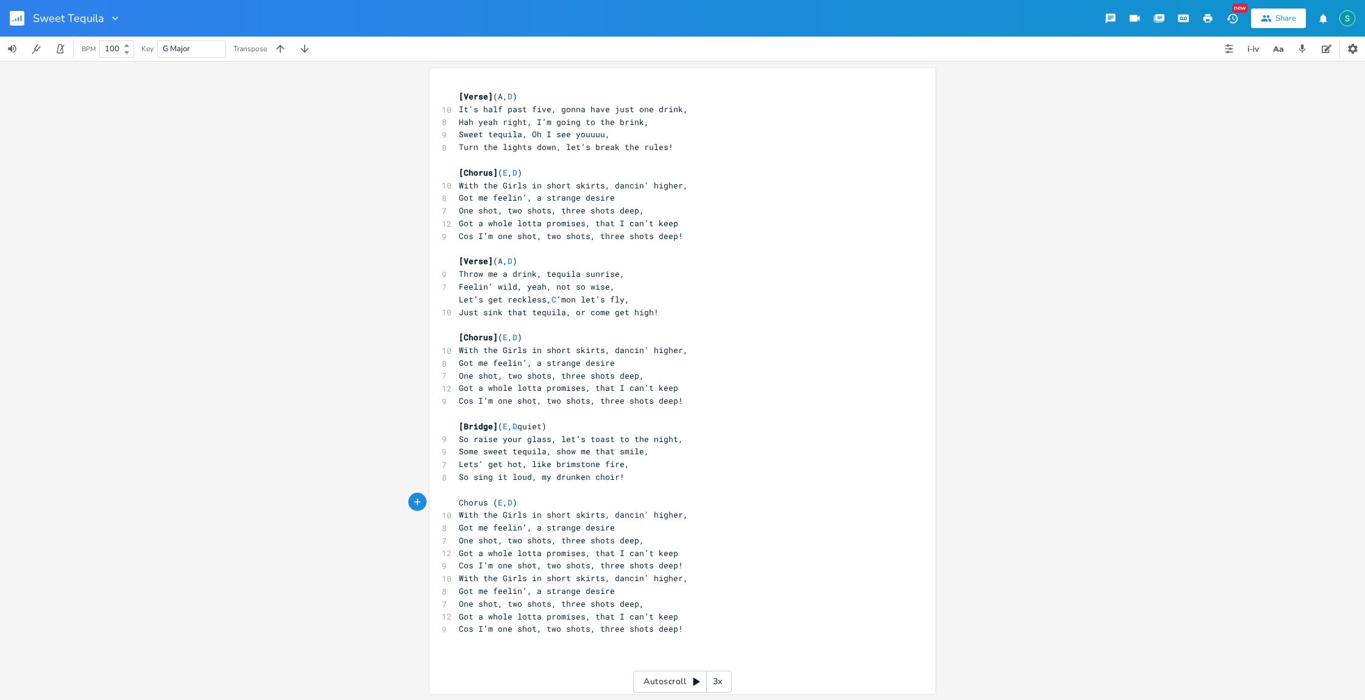
type textarea "["
click at [488, 500] on span "[Chorus ( E , D )" at bounding box center [490, 502] width 63 height 11
type textarea "]"
click at [704, 500] on pre "[Chorus] ( E , D )" at bounding box center [677, 502] width 440 height 13
click at [1208, 22] on icon "button" at bounding box center [1208, 18] width 9 height 9
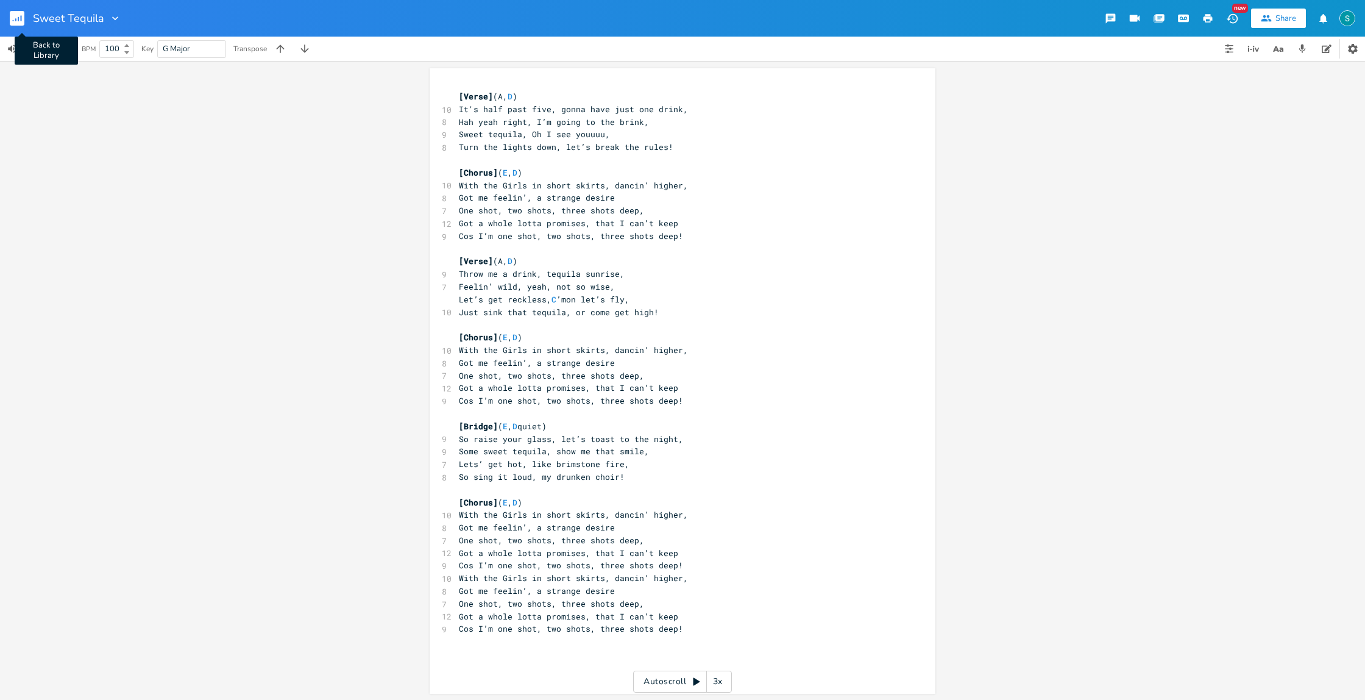
click at [20, 20] on rect "button" at bounding box center [17, 18] width 15 height 15
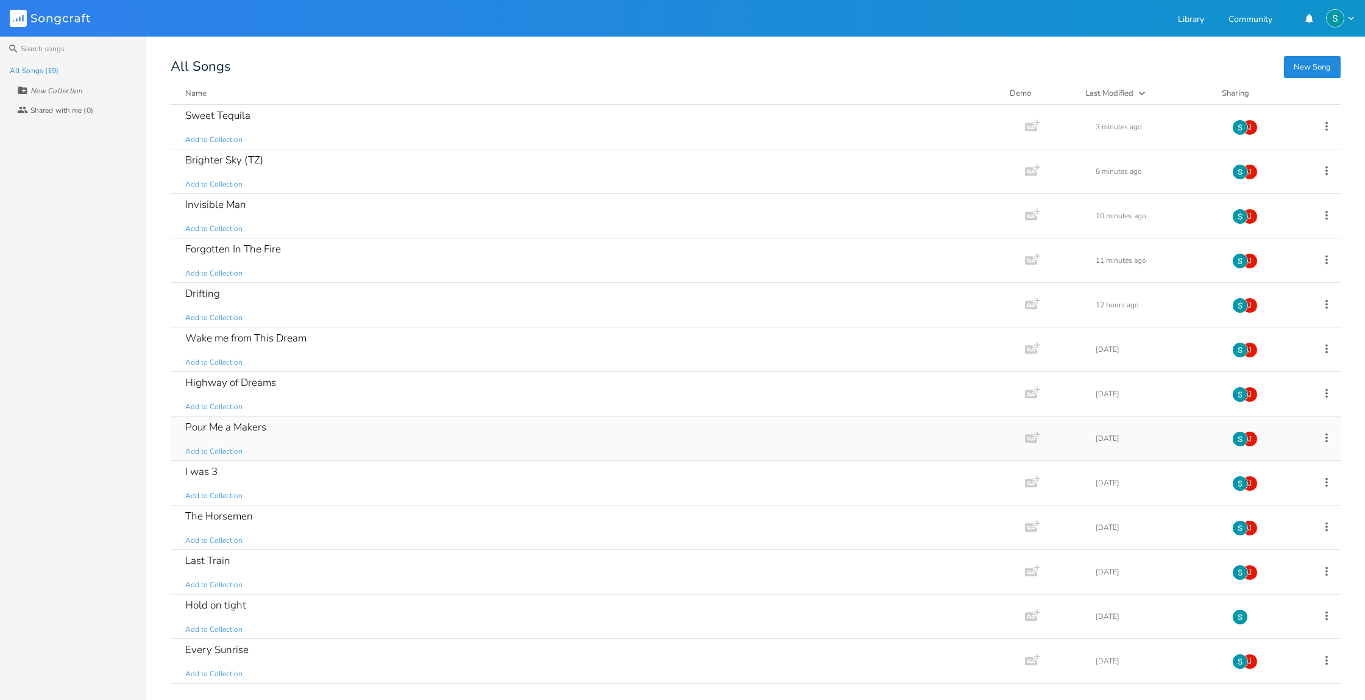
click at [427, 416] on div "Pour Me a Makers Add to Collection" at bounding box center [595, 438] width 820 height 44
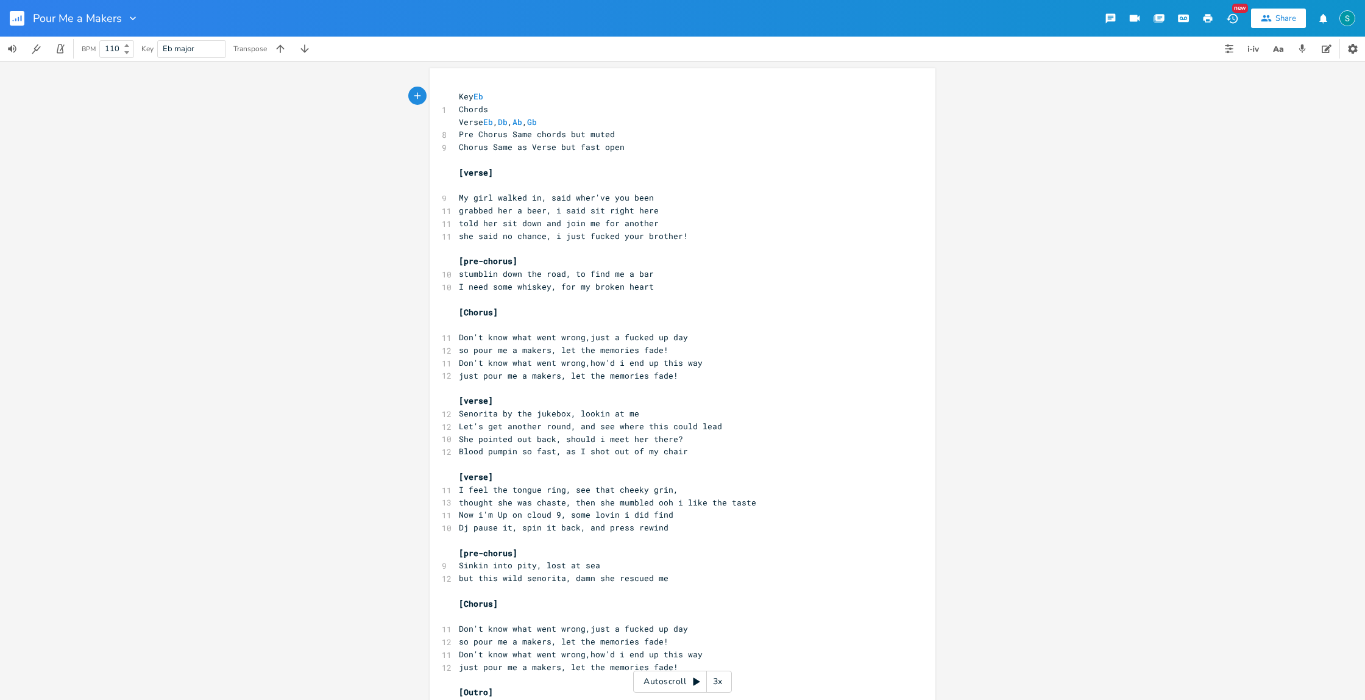
click at [1206, 17] on icon "button" at bounding box center [1208, 18] width 9 height 9
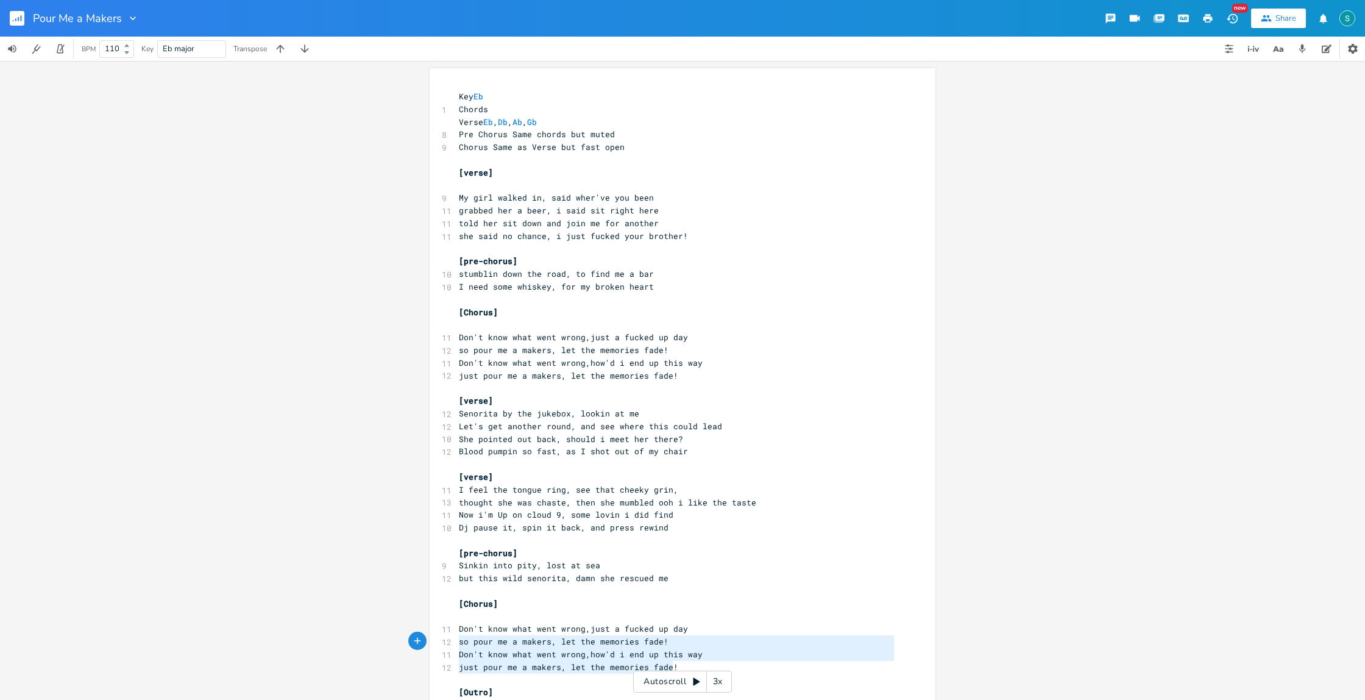
type textarea "Don't know what went wrong,just a fucked up day so pour me a makers, let the me…"
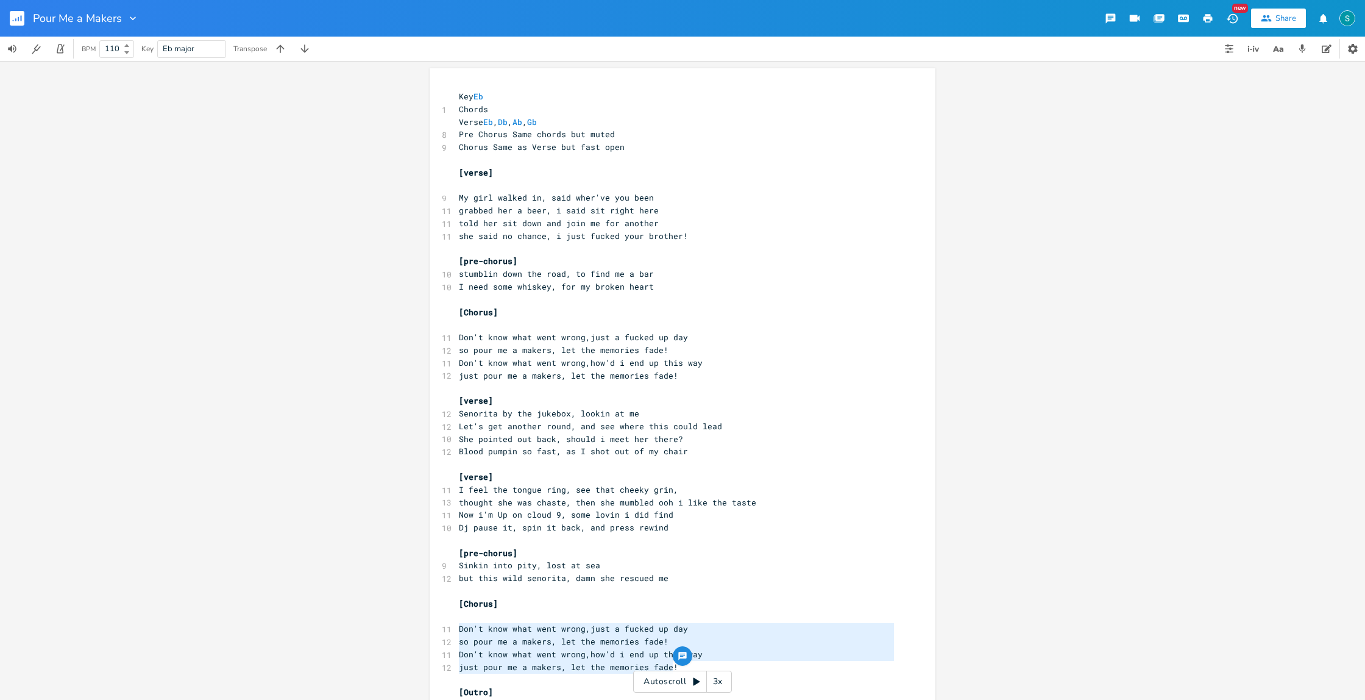
drag, startPoint x: 663, startPoint y: 568, endPoint x: 438, endPoint y: 529, distance: 229.0
click at [438, 529] on div "Don't know what went wrong,just a fucked up day so pour me a makers, let the me…" at bounding box center [683, 430] width 506 height 724
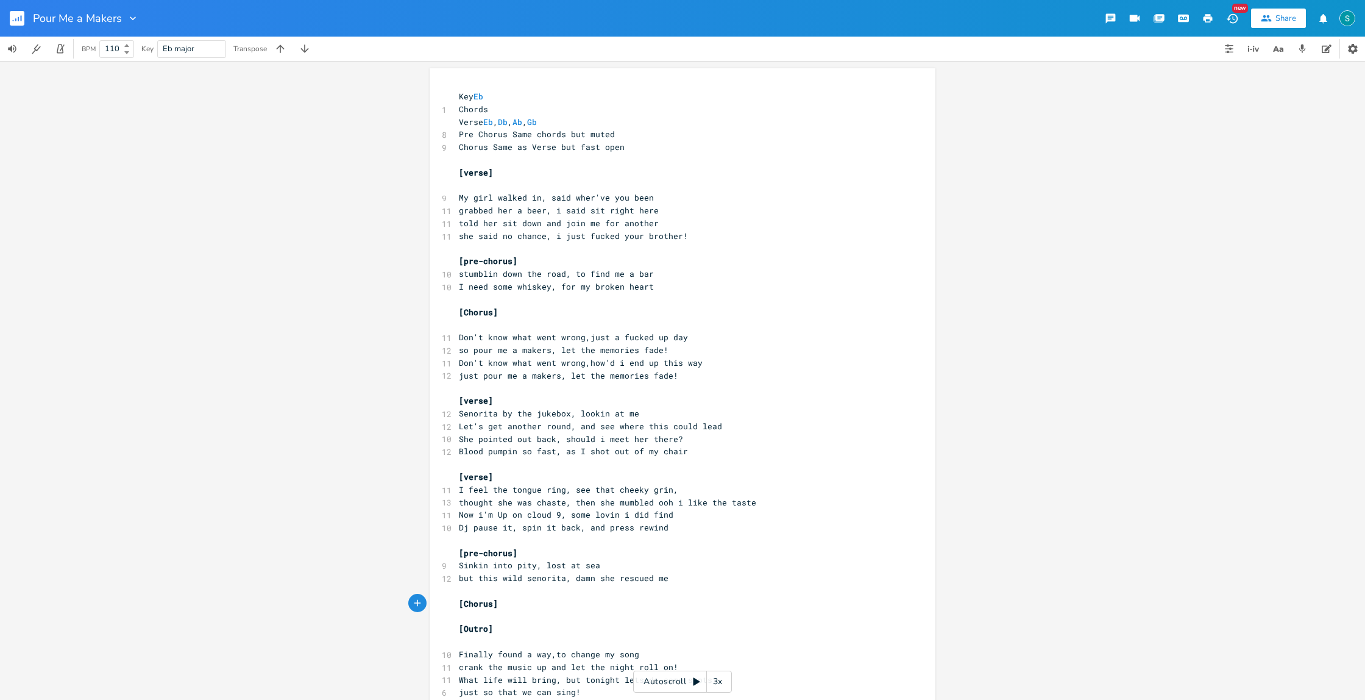
click at [1212, 16] on icon "button" at bounding box center [1208, 18] width 11 height 11
